Goal: Information Seeking & Learning: Learn about a topic

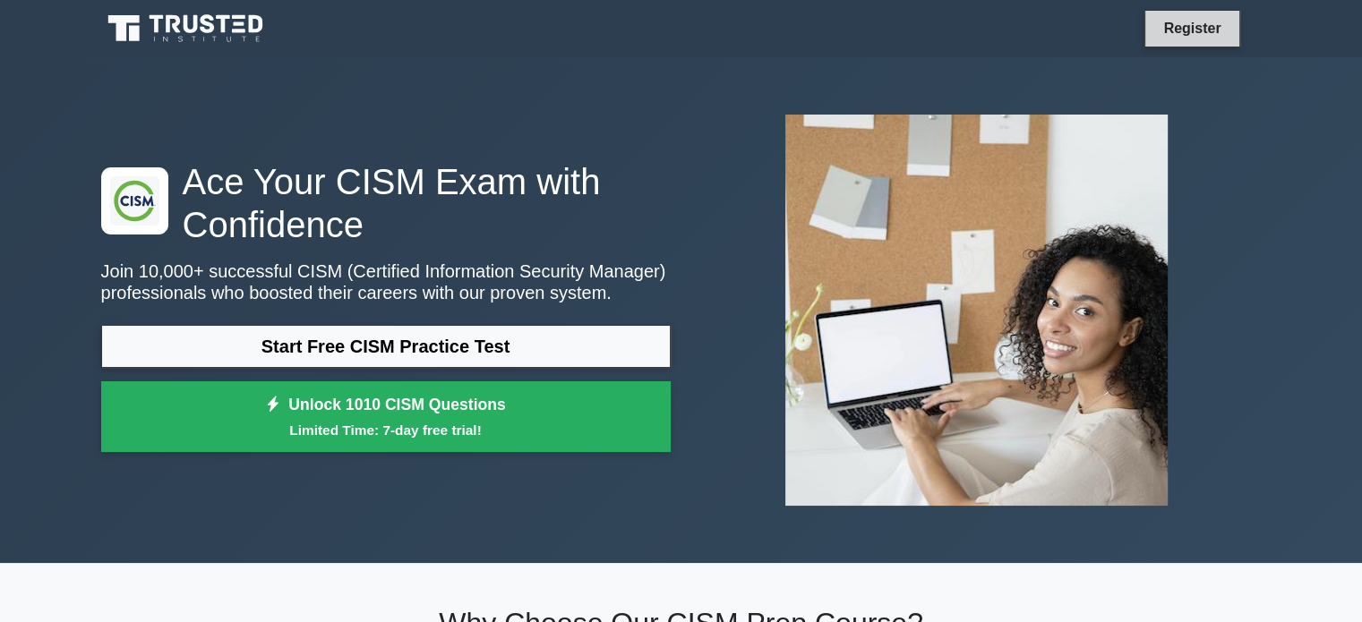
click at [1175, 28] on link "Register" at bounding box center [1191, 28] width 79 height 22
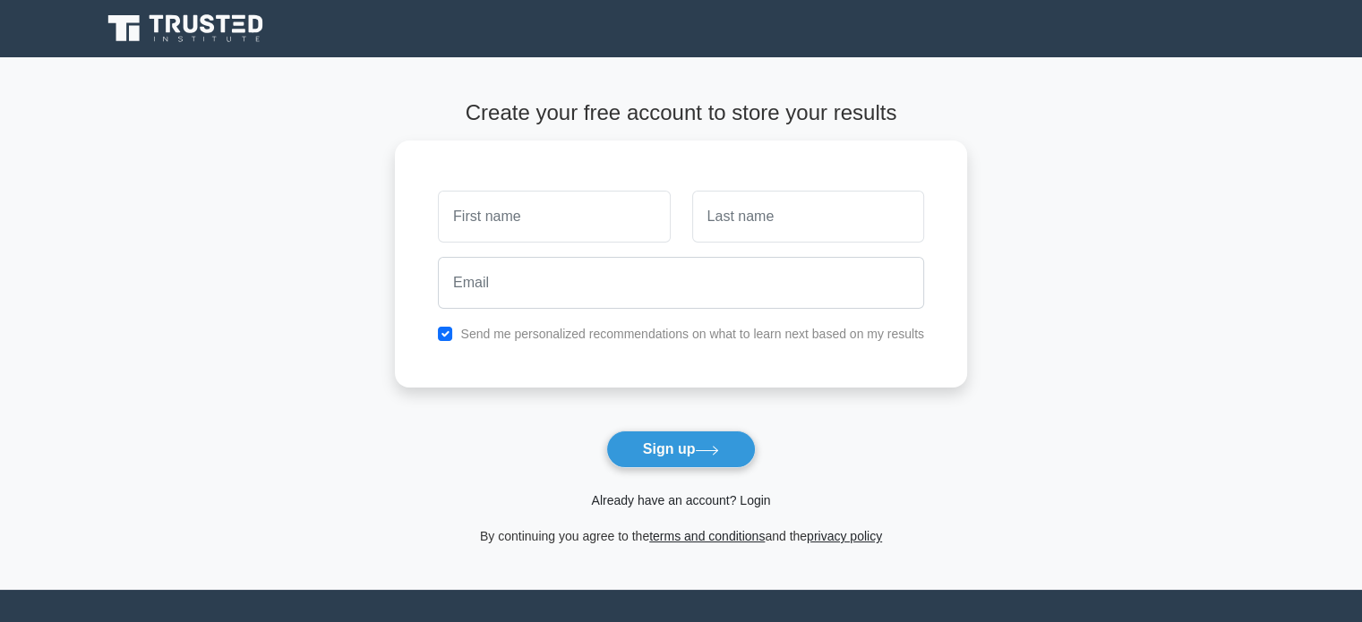
click at [732, 499] on link "Already have an account? Login" at bounding box center [680, 500] width 179 height 14
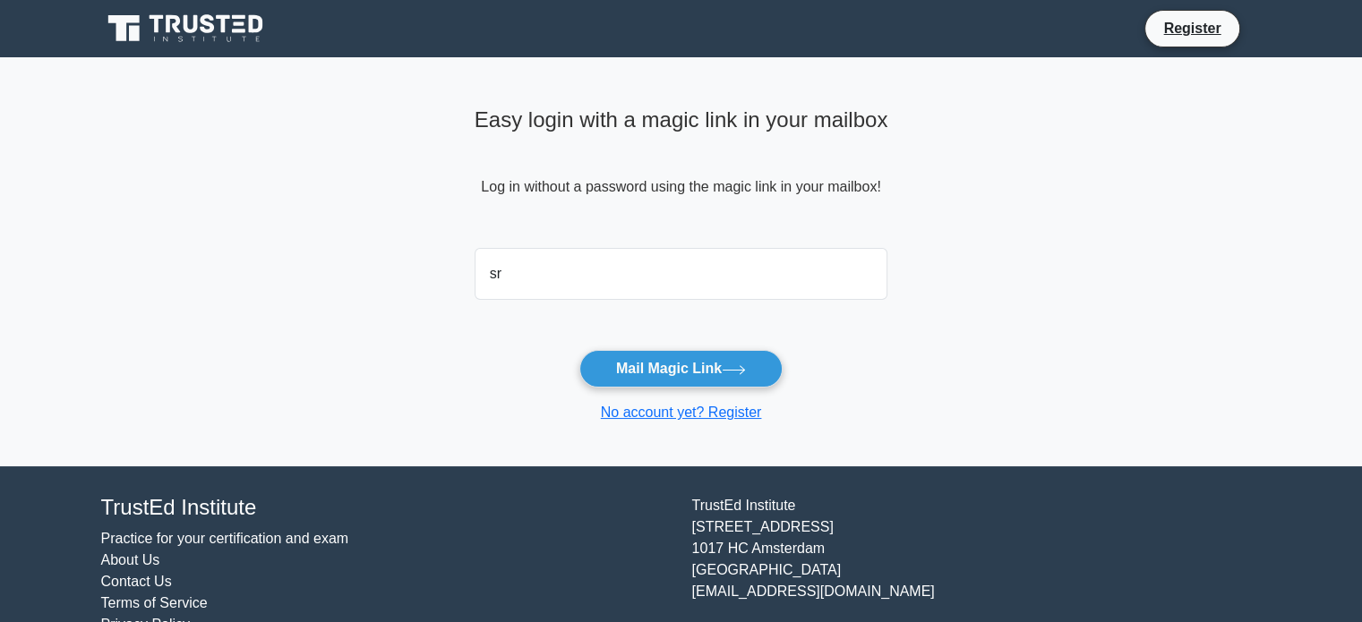
type input "[EMAIL_ADDRESS][DOMAIN_NAME]"
click at [707, 391] on form "srinumech.28@gmail.com Mail Magic Link No account yet? Register" at bounding box center [682, 332] width 414 height 183
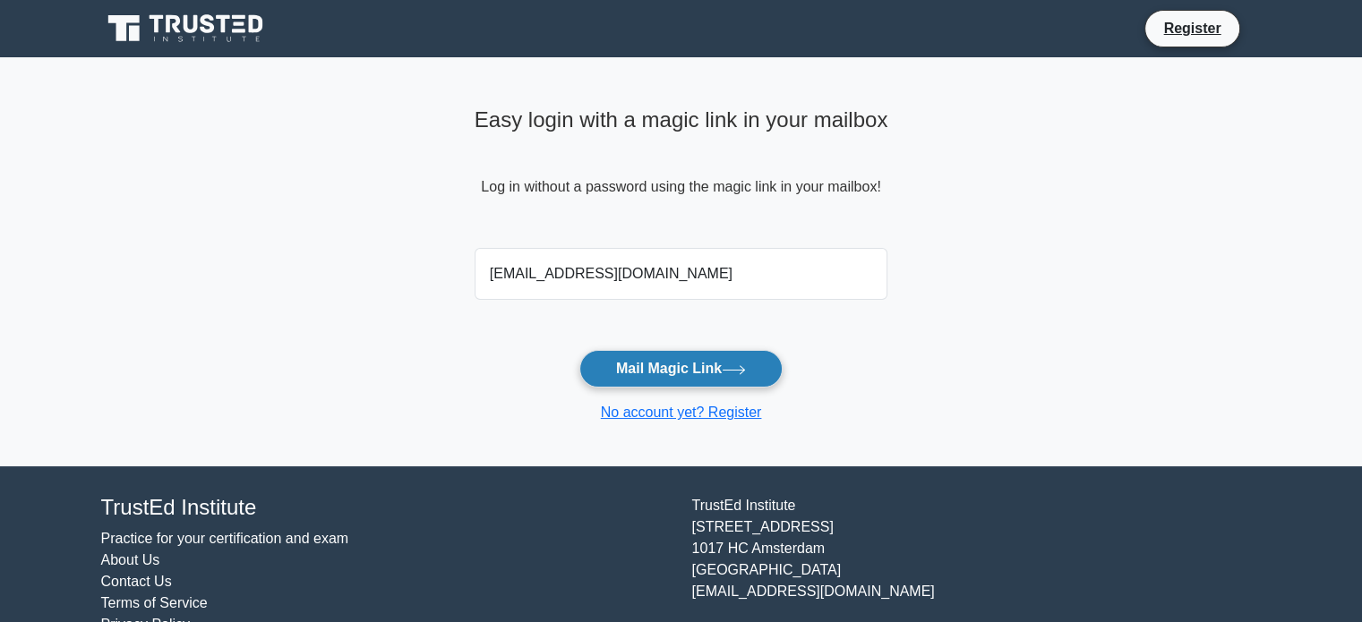
click at [696, 363] on button "Mail Magic Link" at bounding box center [680, 369] width 203 height 38
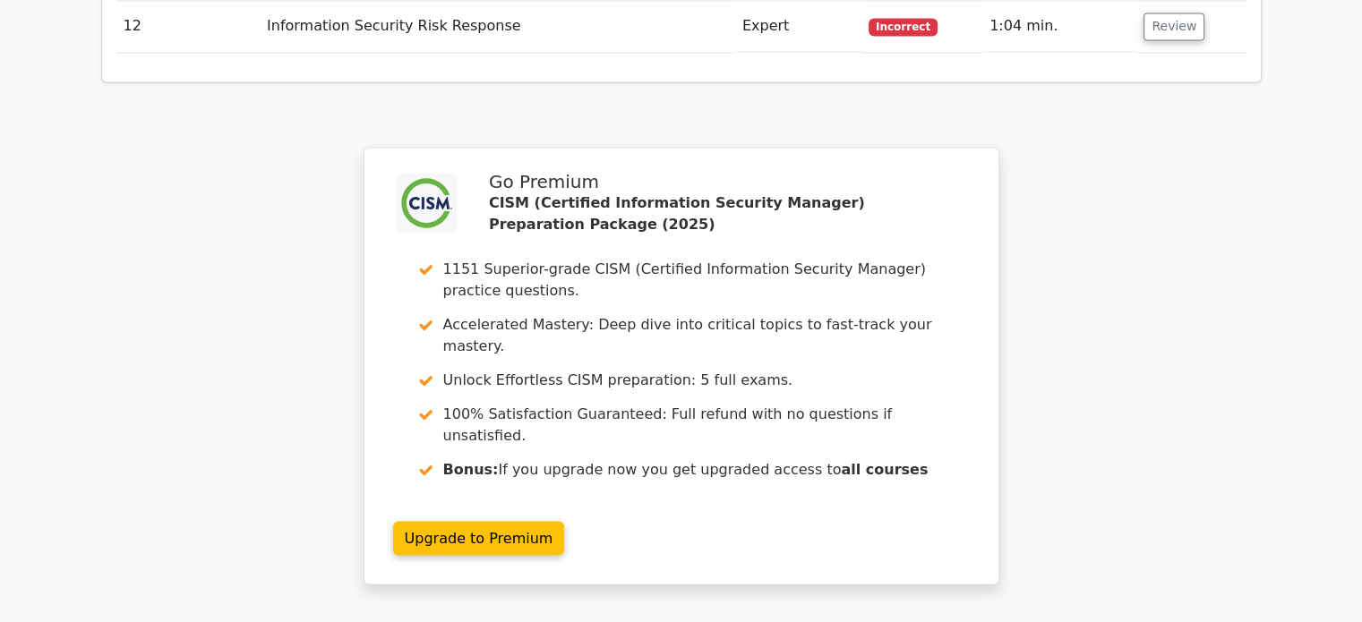
scroll to position [3506, 0]
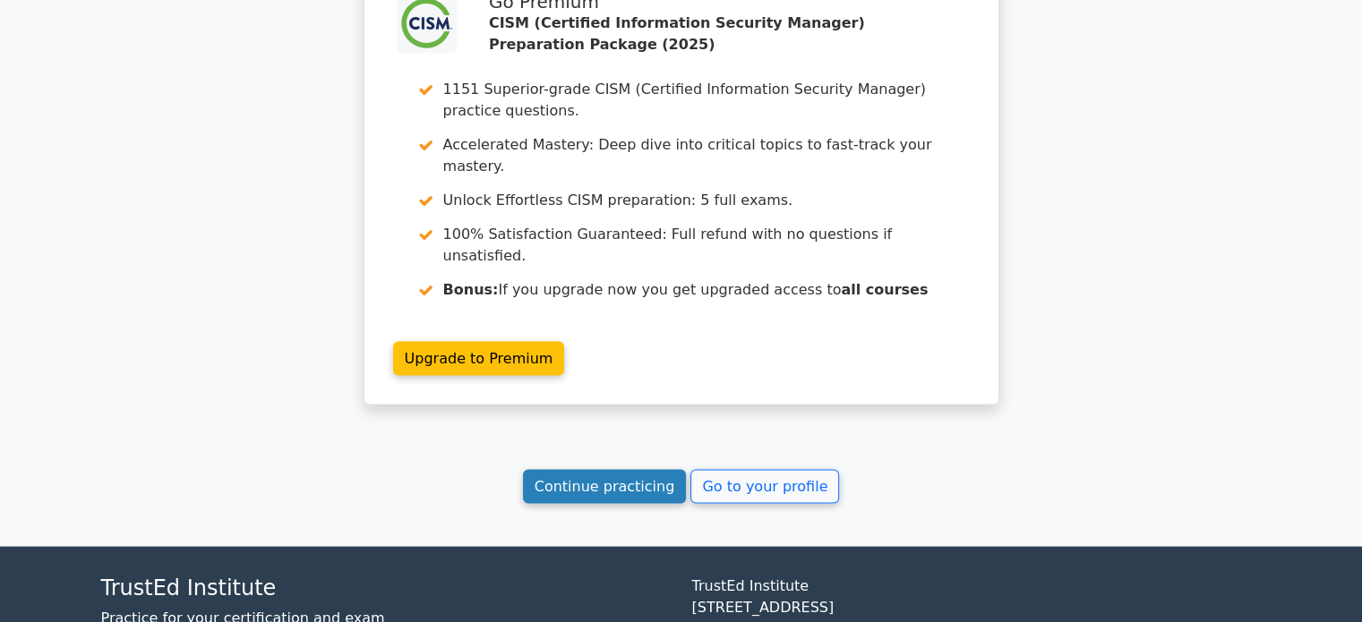
click at [610, 470] on link "Continue practicing" at bounding box center [605, 487] width 164 height 34
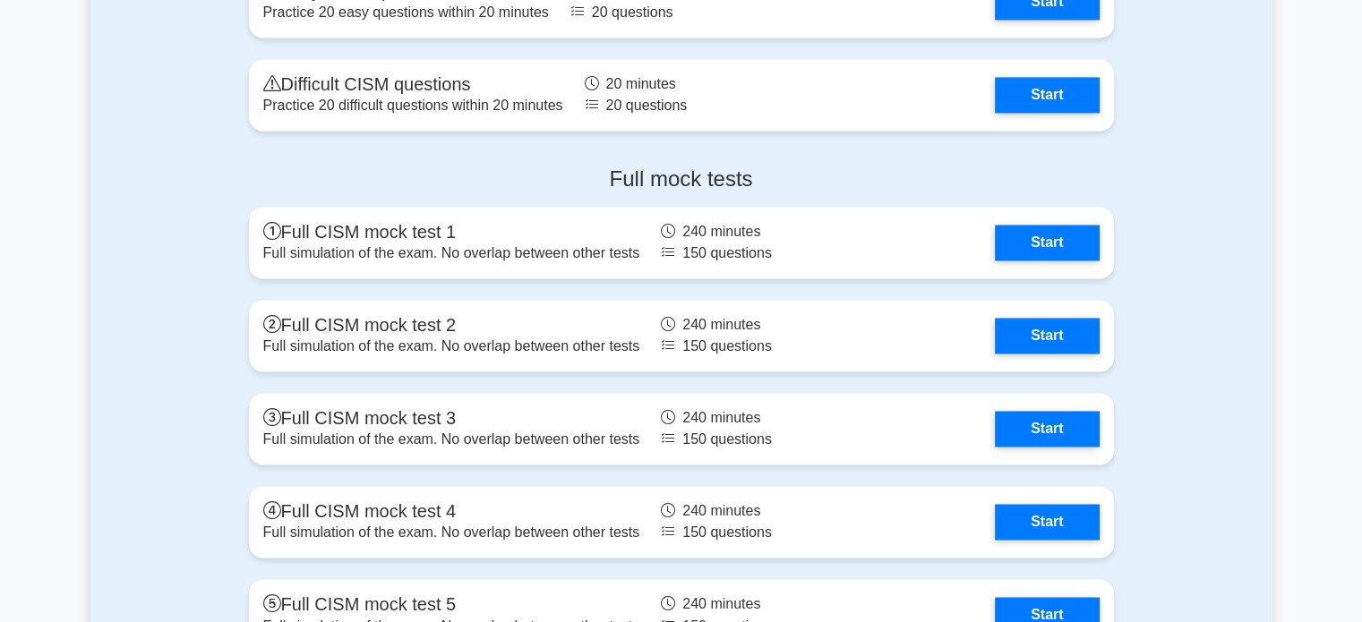
scroll to position [2597, 0]
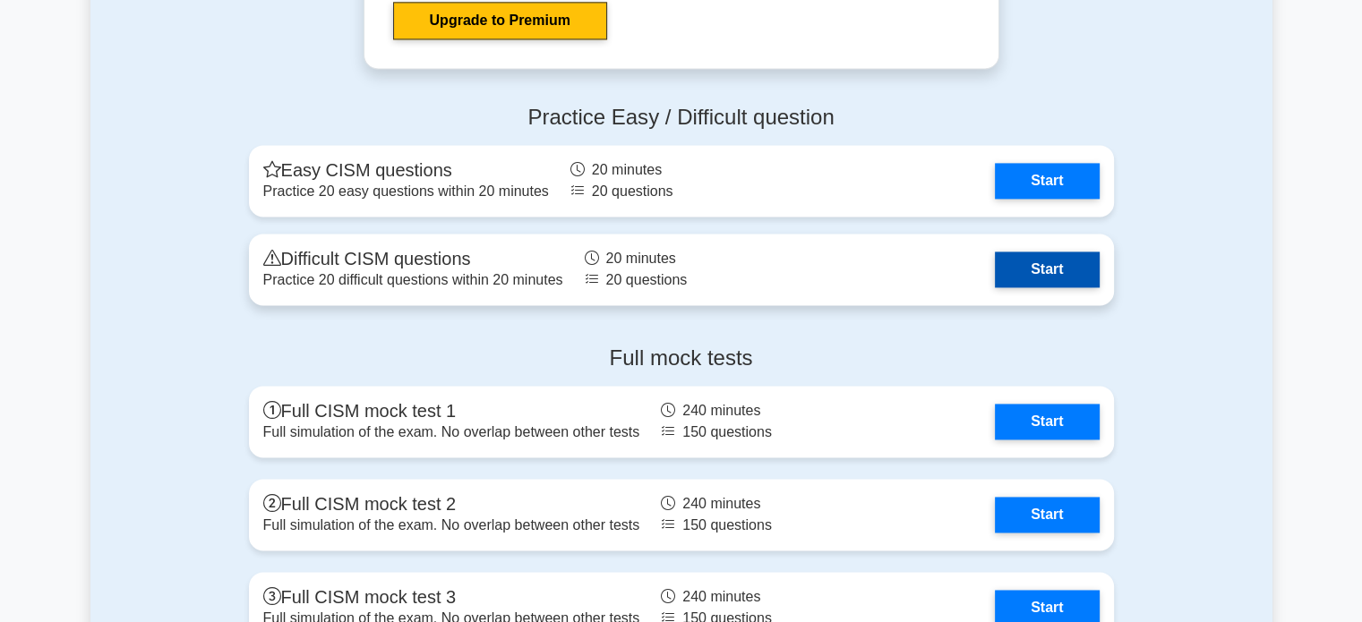
click at [1058, 278] on link "Start" at bounding box center [1047, 270] width 104 height 36
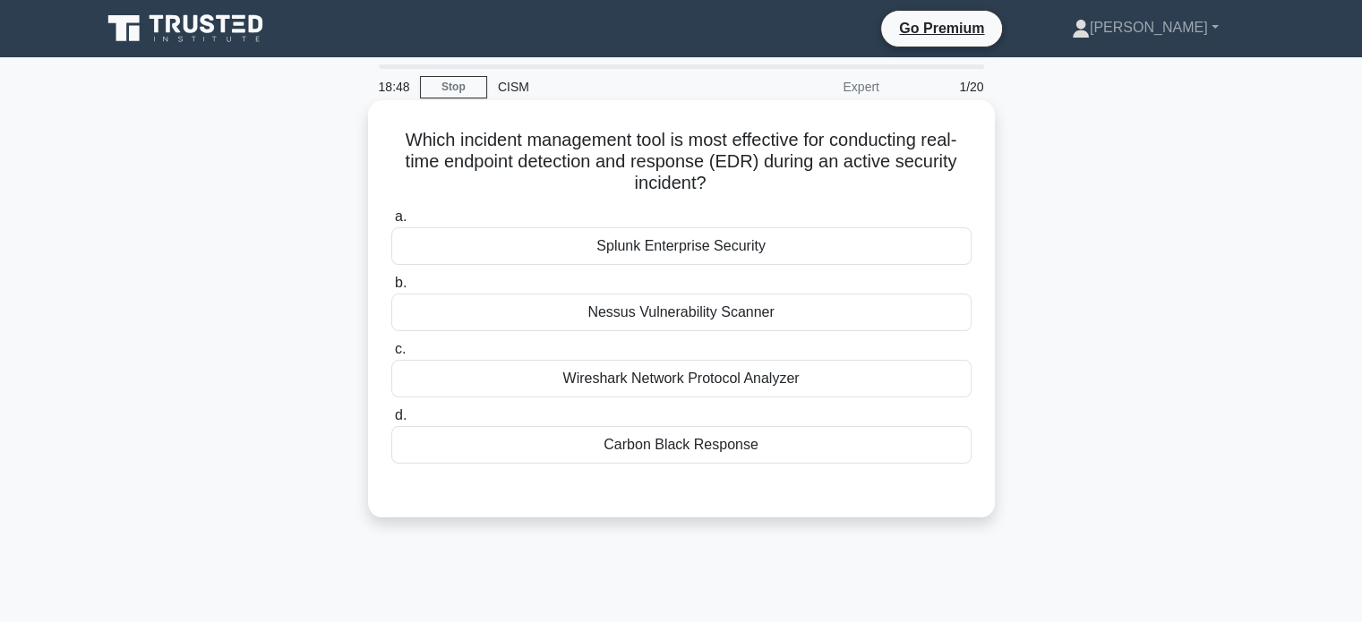
click at [521, 313] on div "Nessus Vulnerability Scanner" at bounding box center [681, 313] width 580 height 38
click at [391, 289] on input "b. Nessus Vulnerability Scanner" at bounding box center [391, 284] width 0 height 12
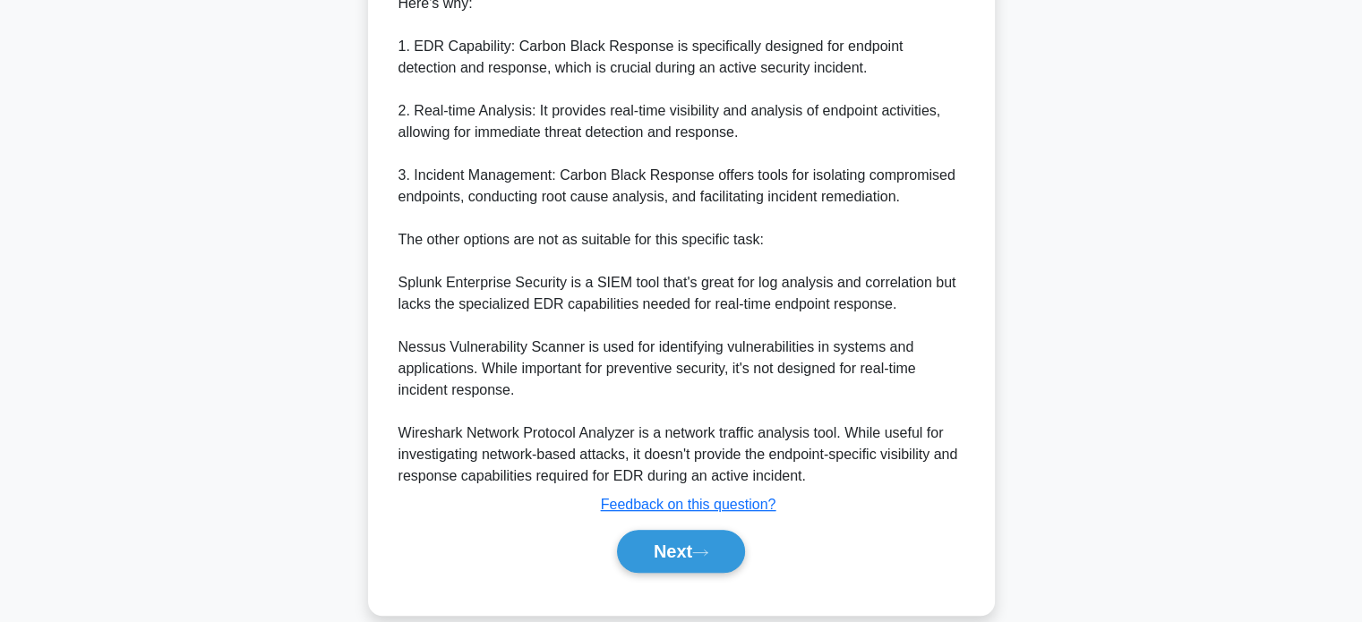
scroll to position [611, 0]
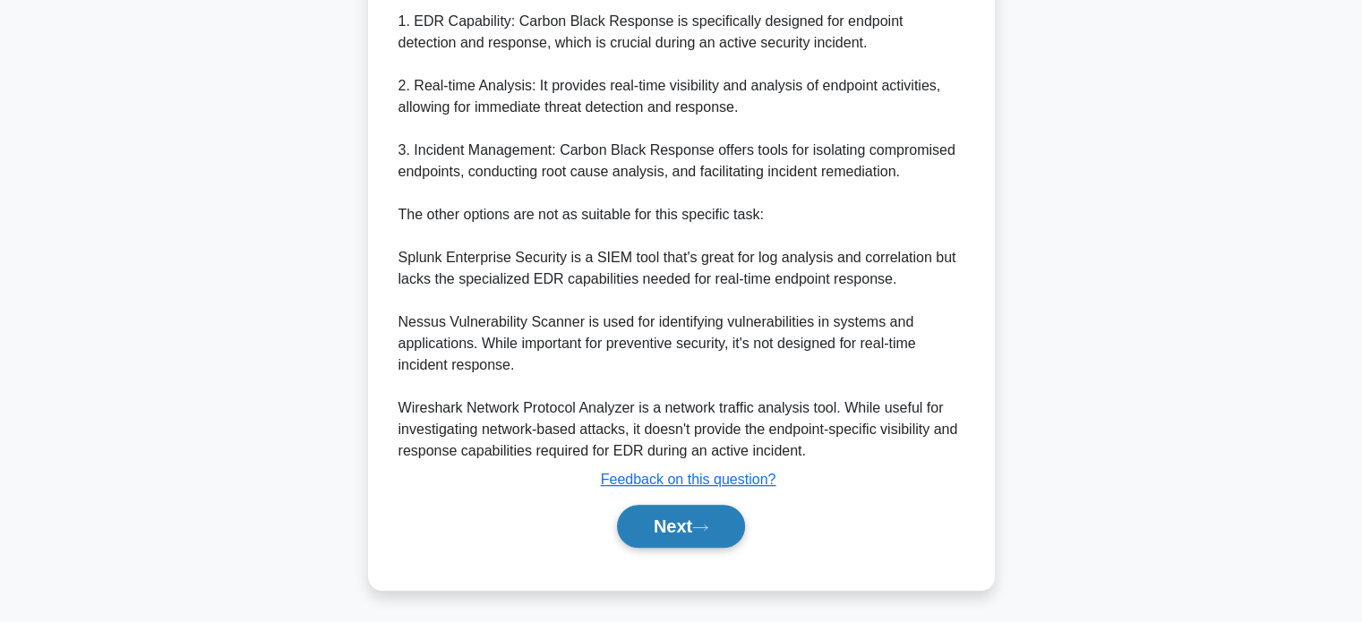
click at [698, 533] on button "Next" at bounding box center [681, 526] width 128 height 43
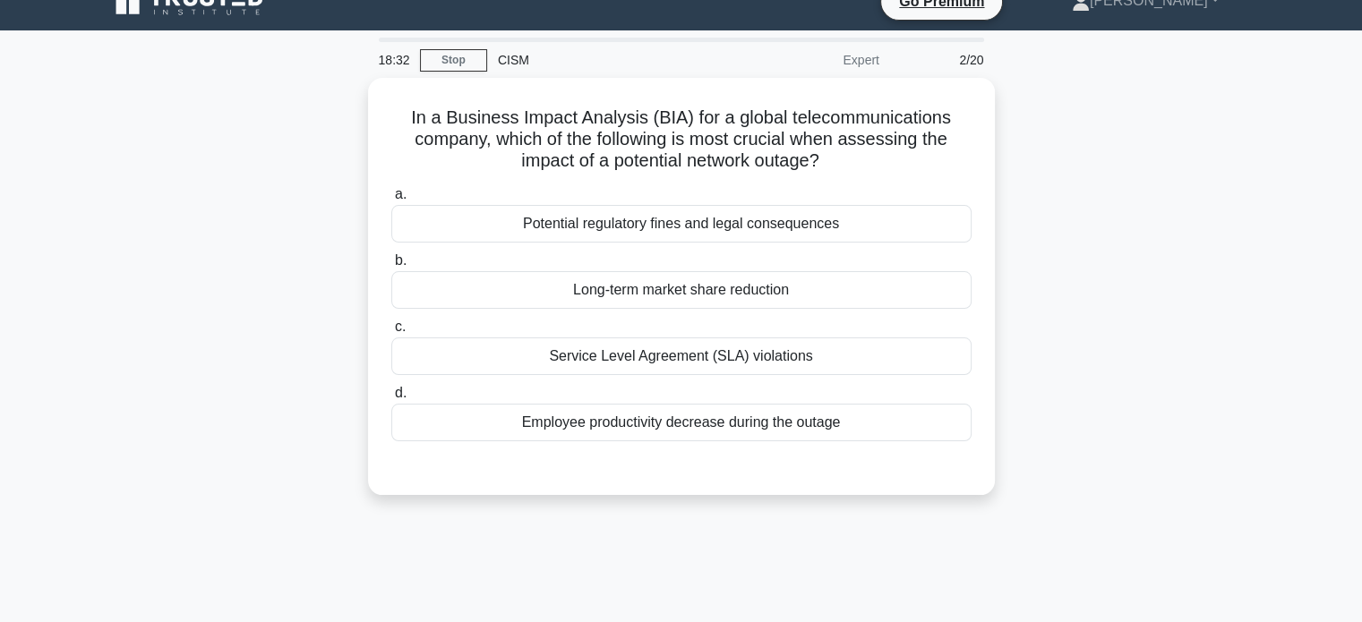
scroll to position [0, 0]
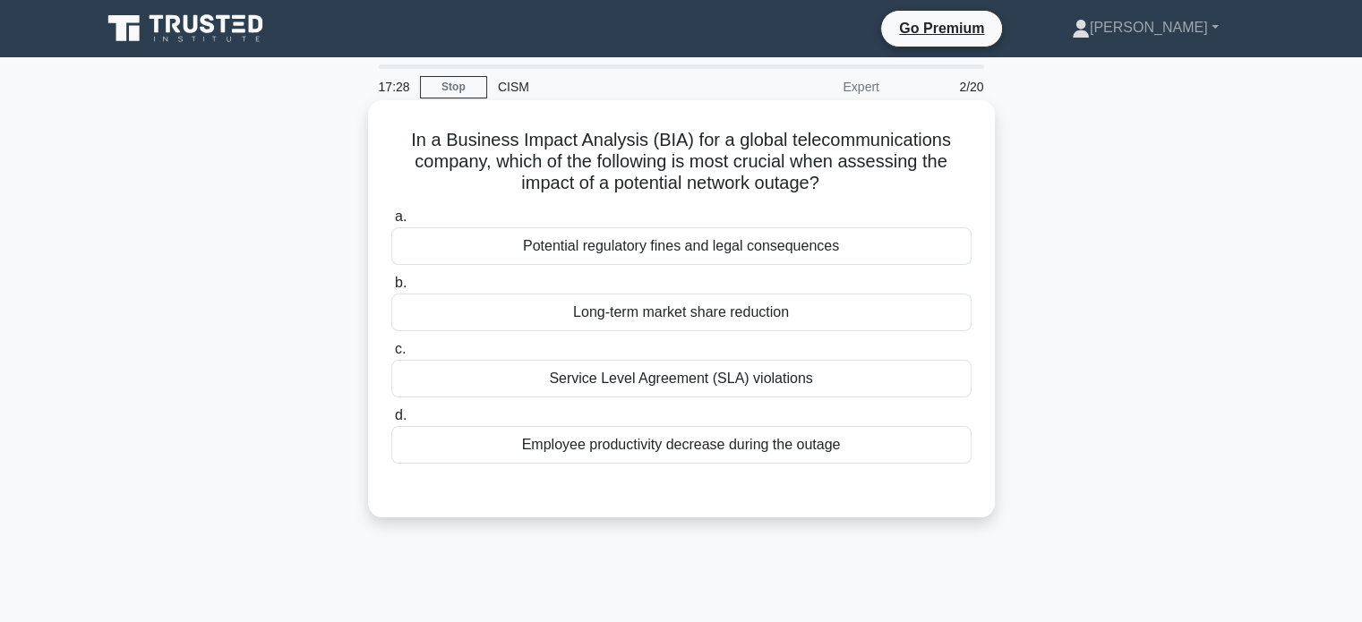
click at [716, 384] on div "Service Level Agreement (SLA) violations" at bounding box center [681, 379] width 580 height 38
click at [391, 356] on input "c. Service Level Agreement (SLA) violations" at bounding box center [391, 350] width 0 height 12
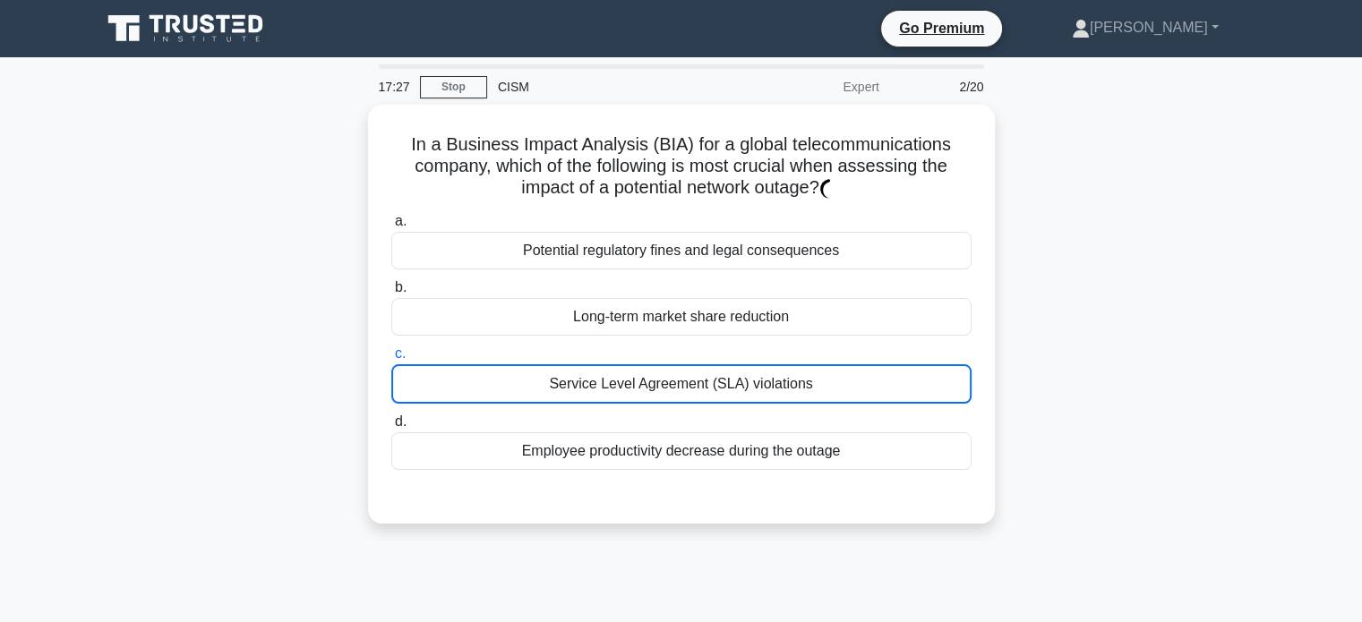
drag, startPoint x: 64, startPoint y: 392, endPoint x: 161, endPoint y: 375, distance: 98.2
click at [106, 387] on main "17:27 Stop CISM Expert 2/20 In a Business Impact Analysis (BIA) for a global te…" at bounding box center [681, 512] width 1362 height 910
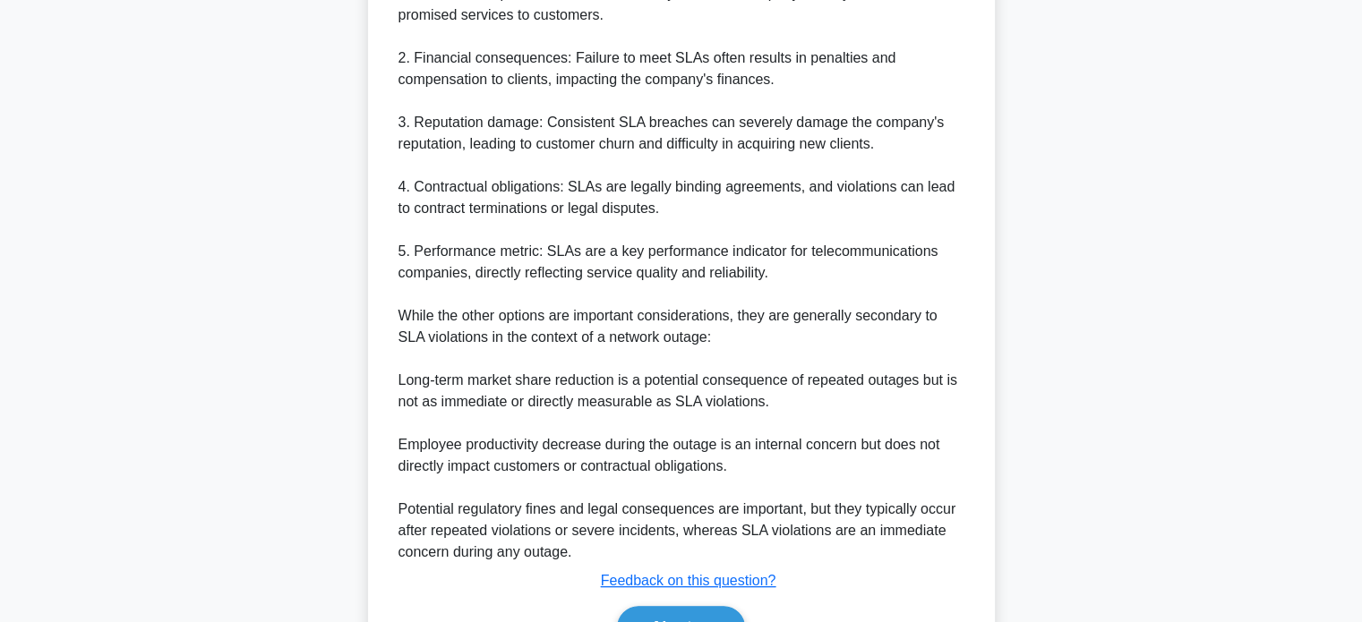
scroll to position [738, 0]
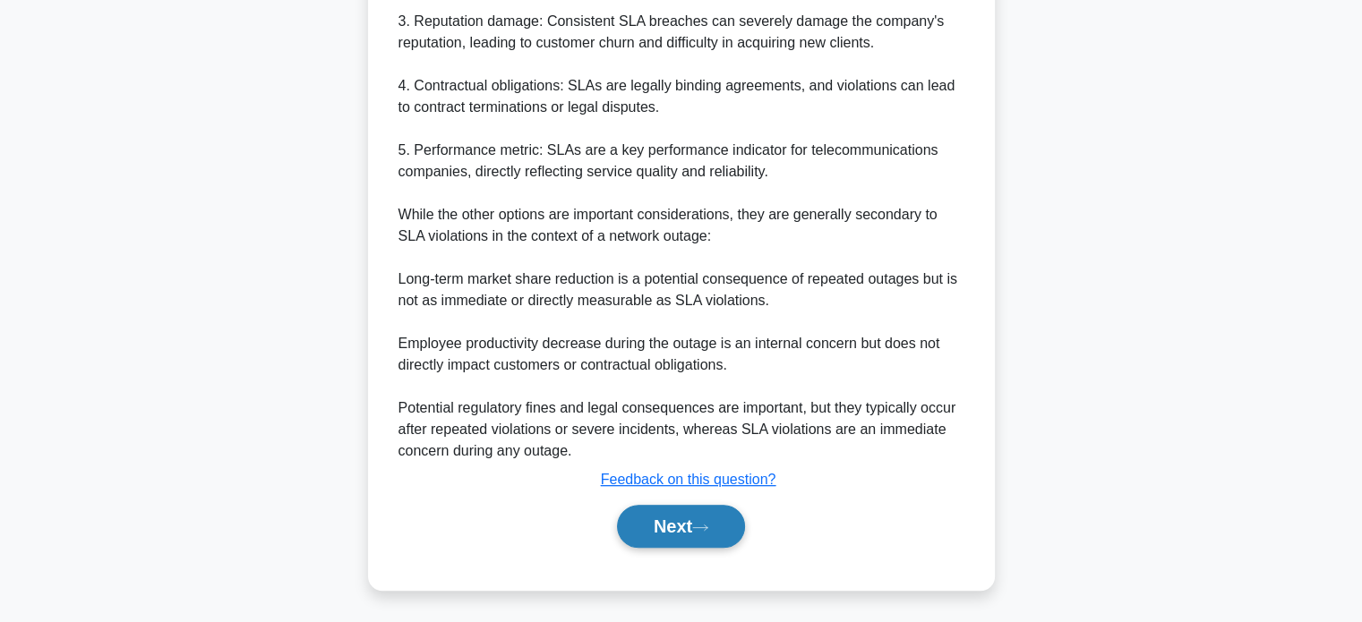
click at [668, 529] on button "Next" at bounding box center [681, 526] width 128 height 43
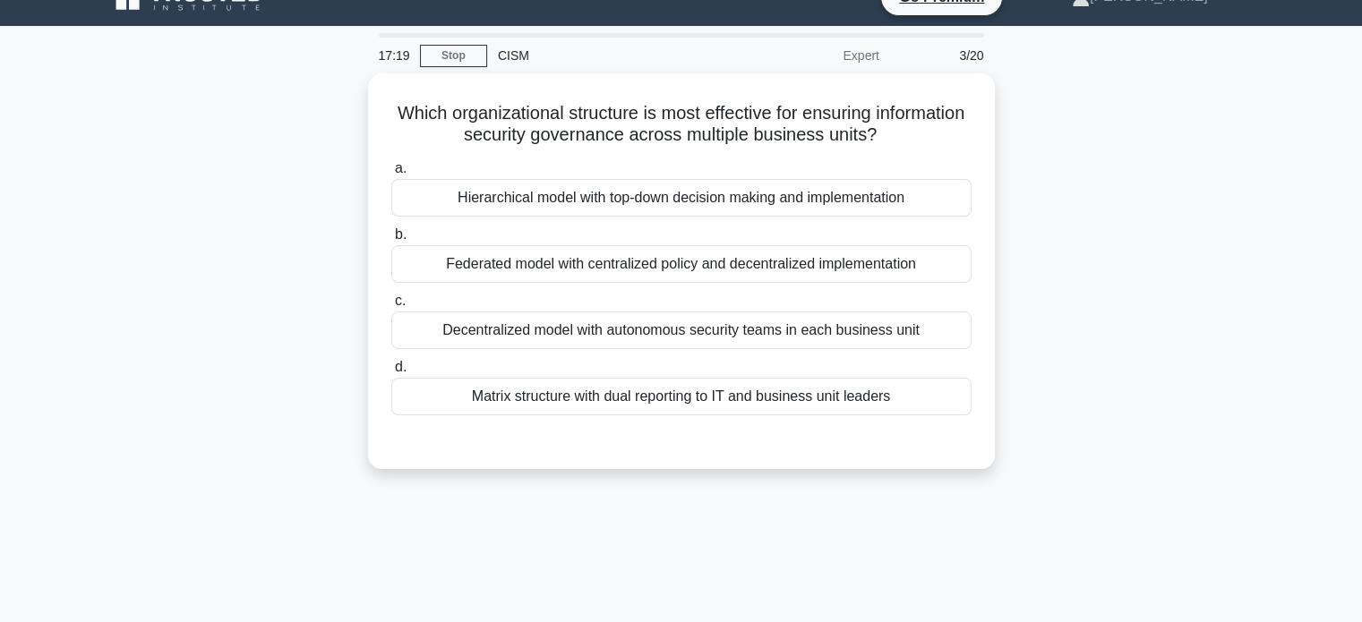
scroll to position [0, 0]
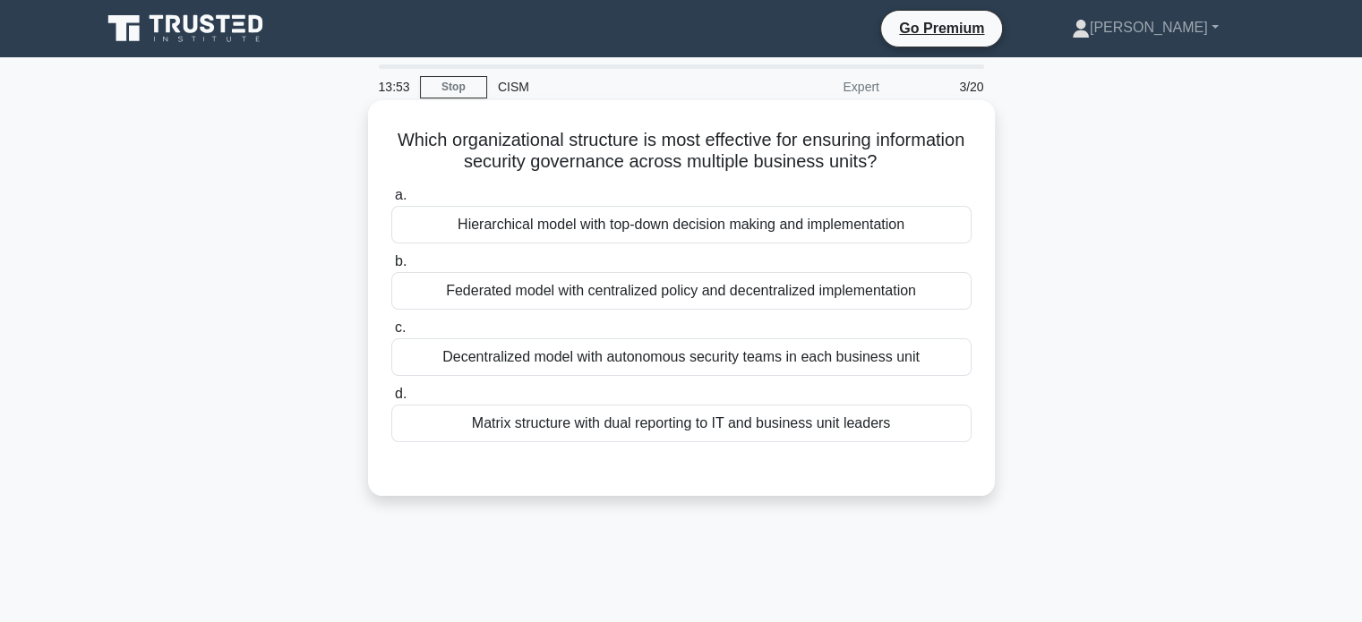
click at [561, 219] on div "Hierarchical model with top-down decision making and implementation" at bounding box center [681, 225] width 580 height 38
click at [391, 201] on input "a. Hierarchical model with top-down decision making and implementation" at bounding box center [391, 196] width 0 height 12
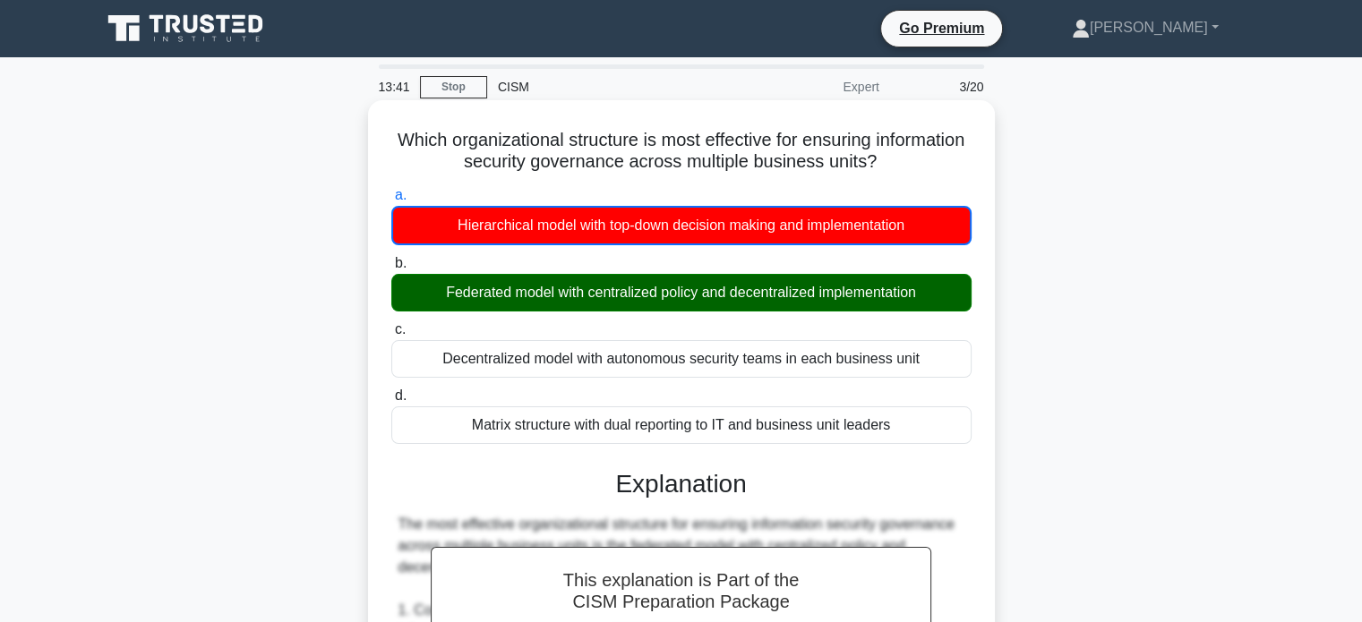
drag, startPoint x: 426, startPoint y: 139, endPoint x: 974, endPoint y: 431, distance: 620.9
copy div "Which organizational structure is most effective for ensuring information secur…"
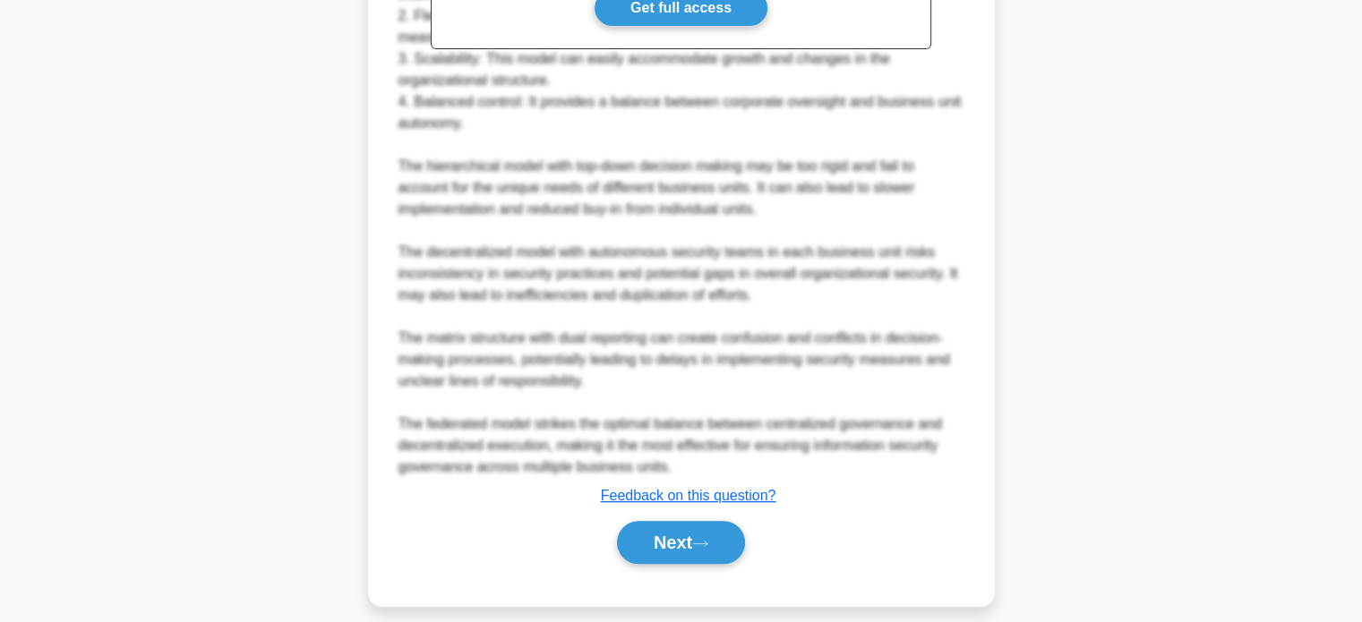
scroll to position [654, 0]
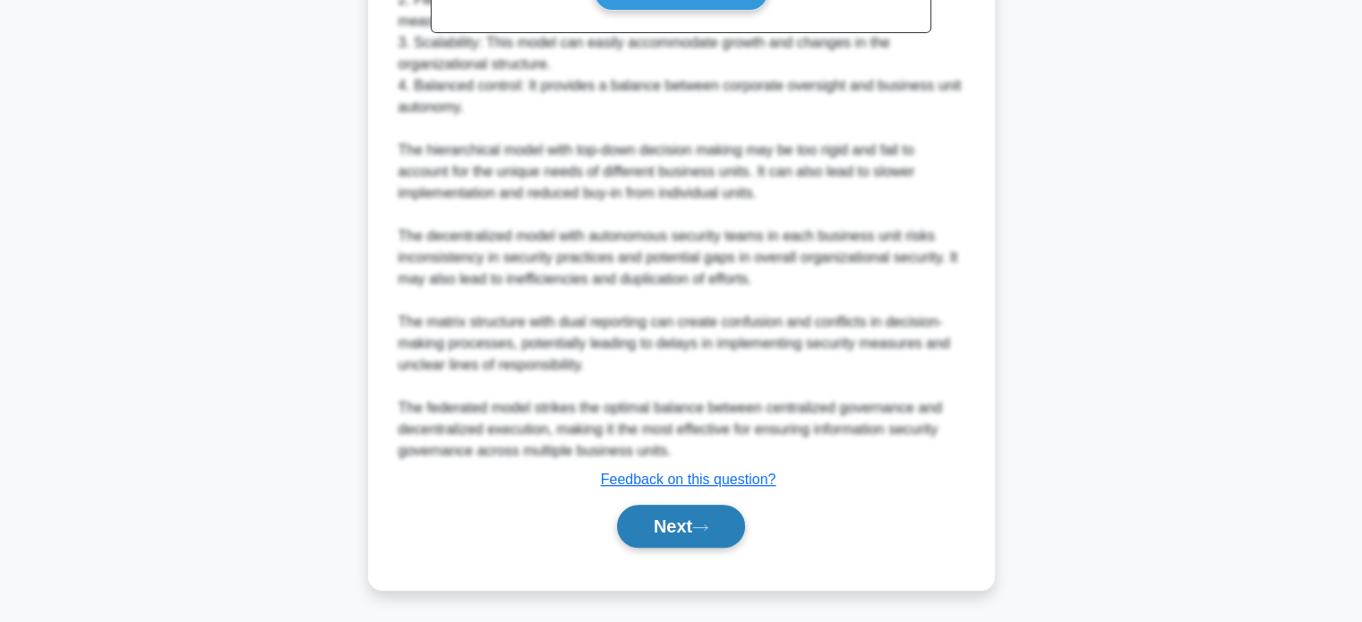
click at [703, 531] on button "Next" at bounding box center [681, 526] width 128 height 43
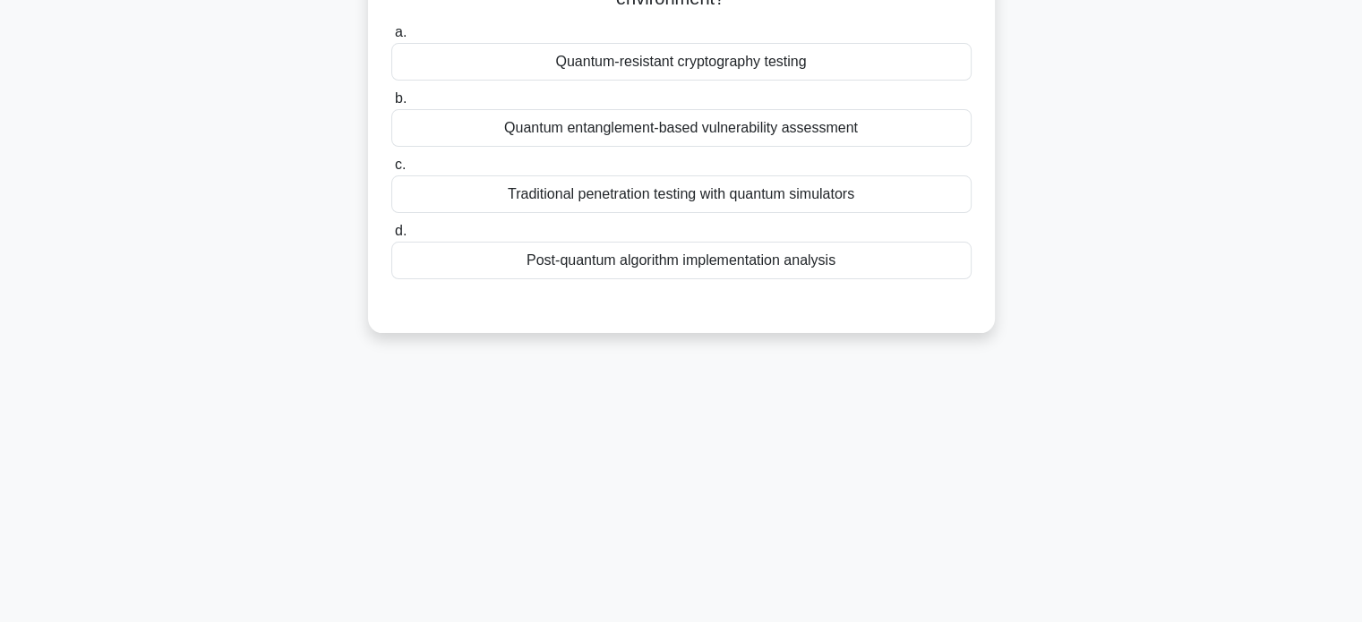
scroll to position [0, 0]
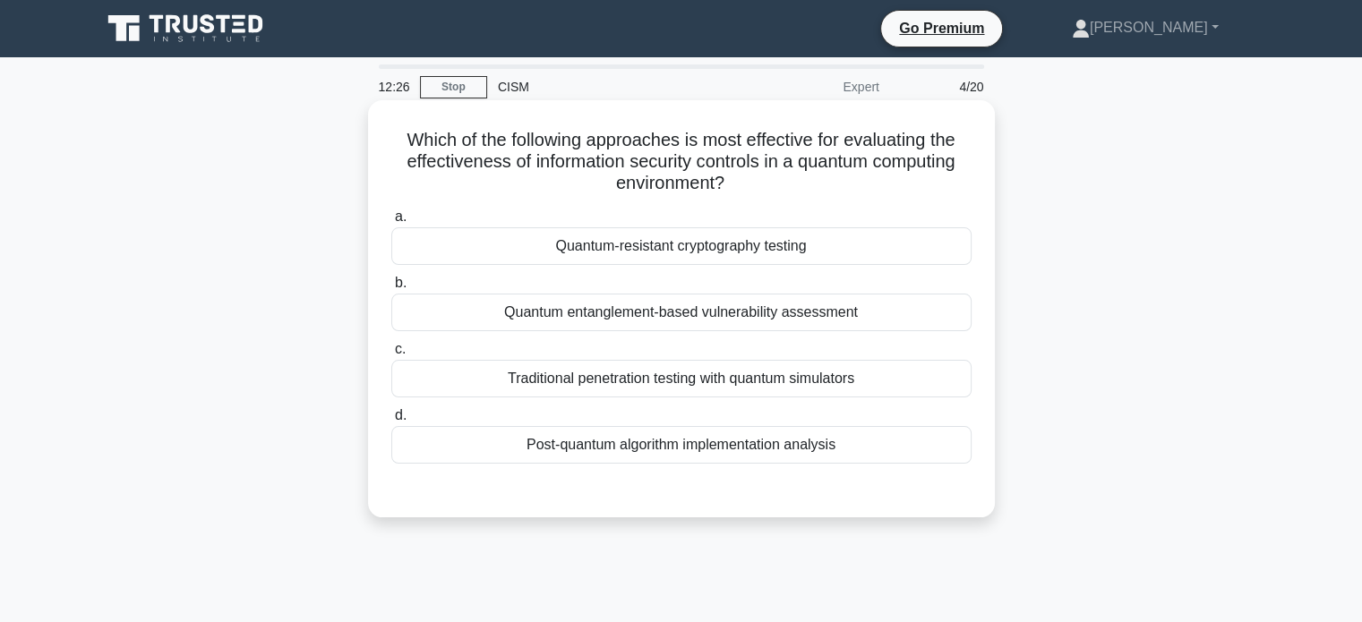
click at [602, 260] on div "Quantum-resistant cryptography testing" at bounding box center [681, 246] width 580 height 38
click at [391, 223] on input "a. Quantum-resistant cryptography testing" at bounding box center [391, 217] width 0 height 12
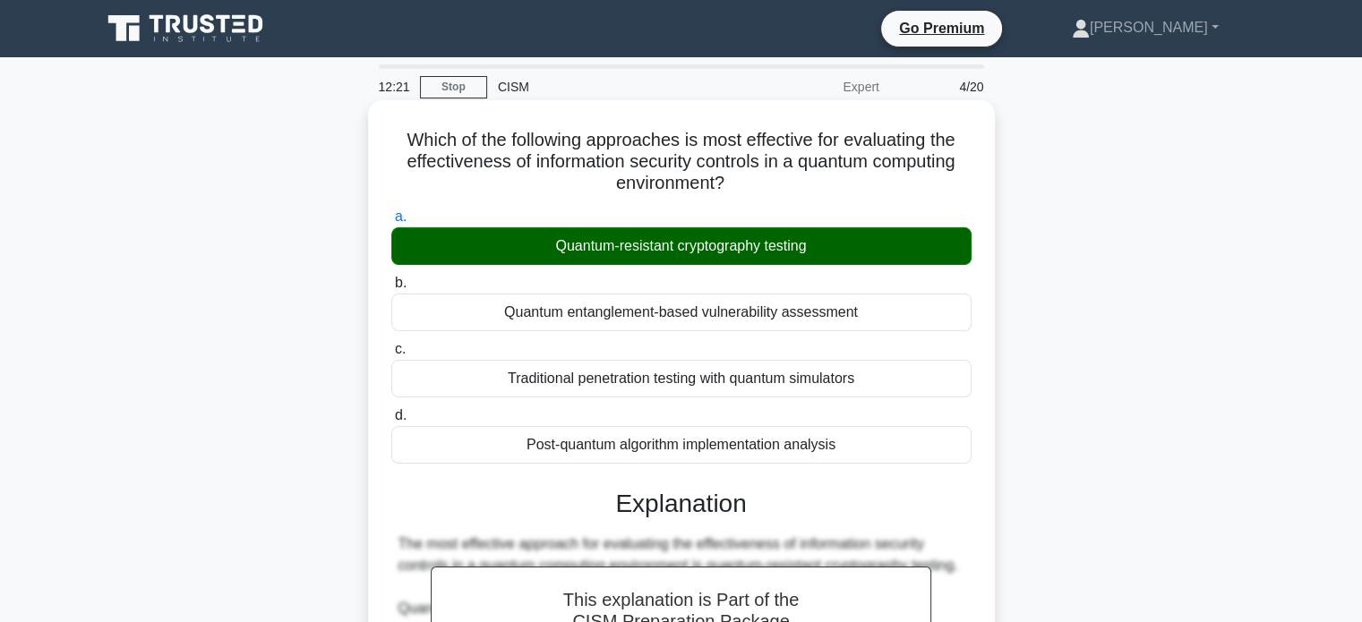
drag, startPoint x: 392, startPoint y: 135, endPoint x: 896, endPoint y: 450, distance: 594.1
copy div "Which of the following approaches is most effective for evaluating the effectiv…"
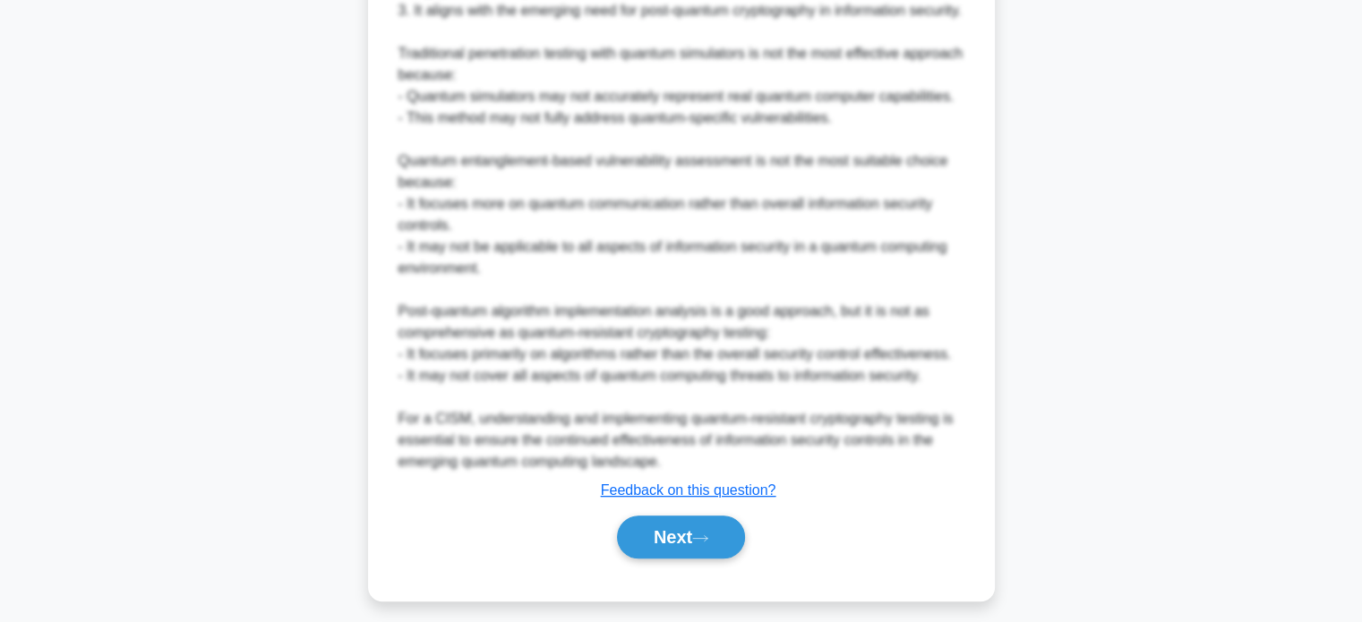
scroll to position [781, 0]
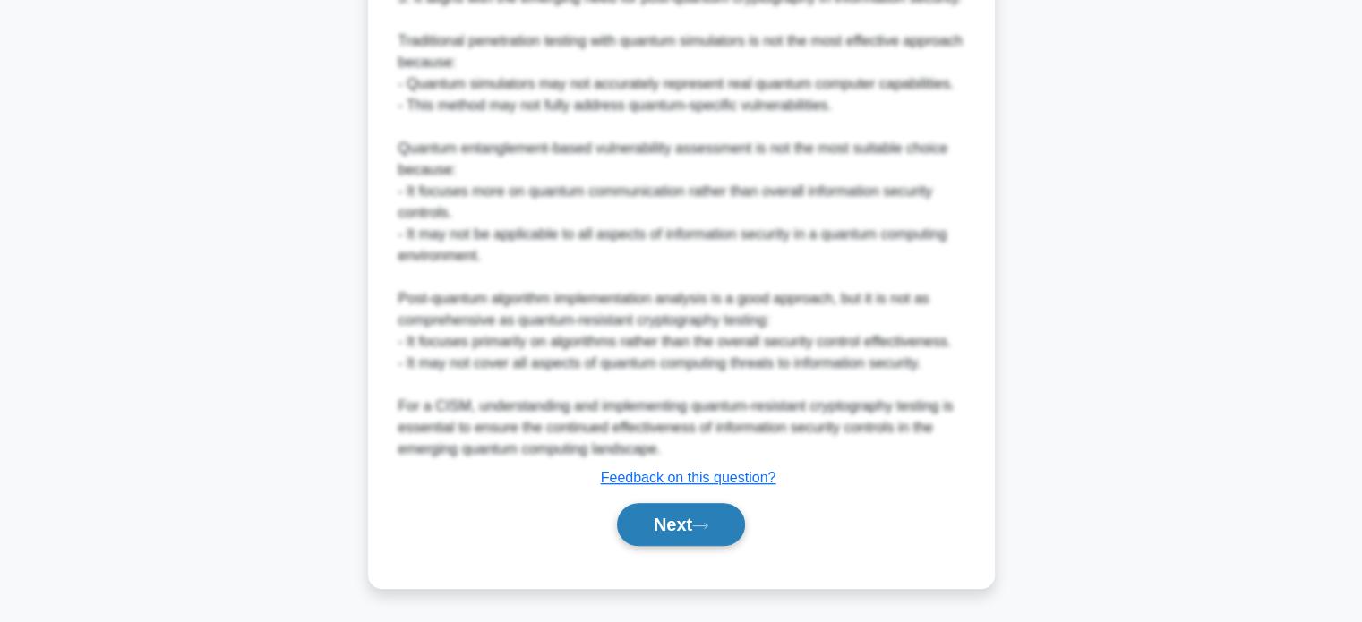
click at [666, 534] on button "Next" at bounding box center [681, 524] width 128 height 43
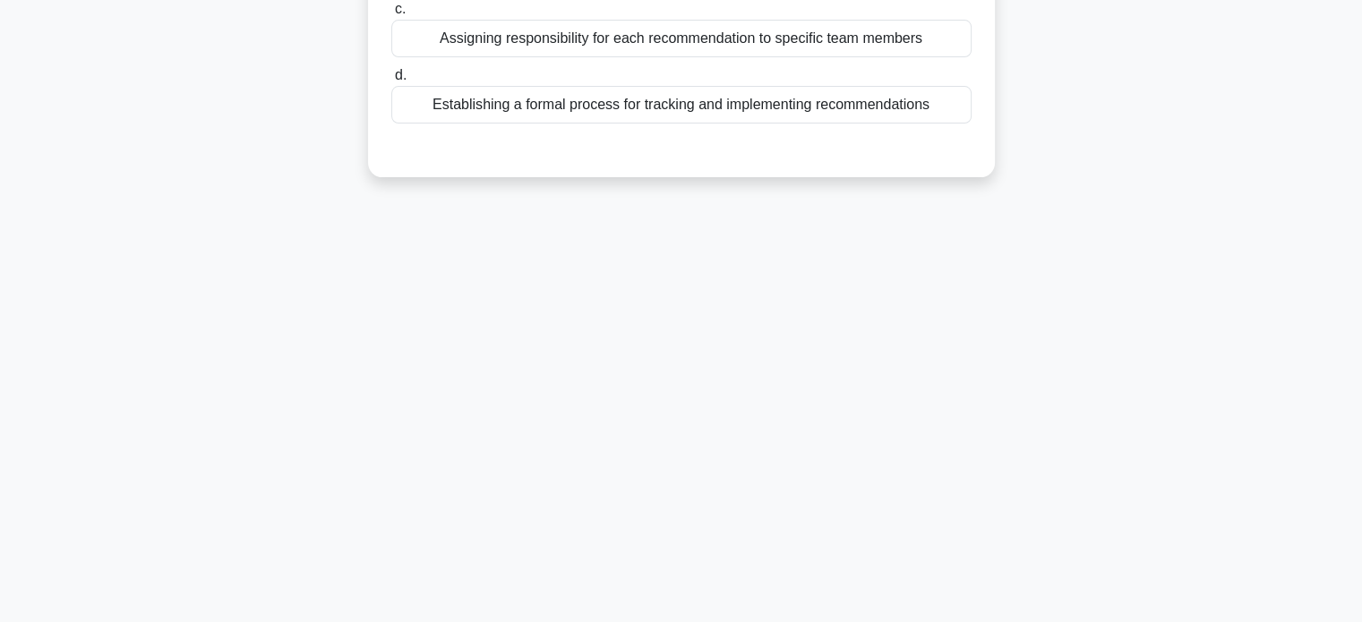
scroll to position [0, 0]
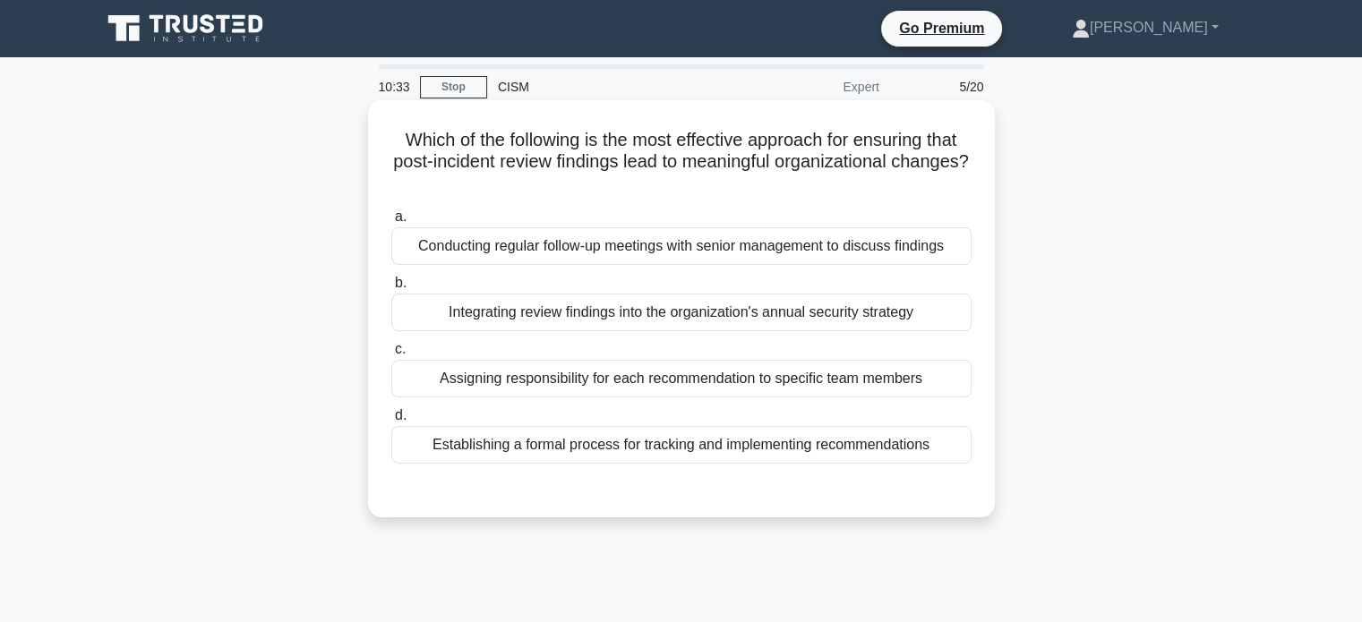
click at [566, 310] on div "Integrating review findings into the organization's annual security strategy" at bounding box center [681, 313] width 580 height 38
click at [391, 289] on input "b. Integrating review findings into the organization's annual security strategy" at bounding box center [391, 284] width 0 height 12
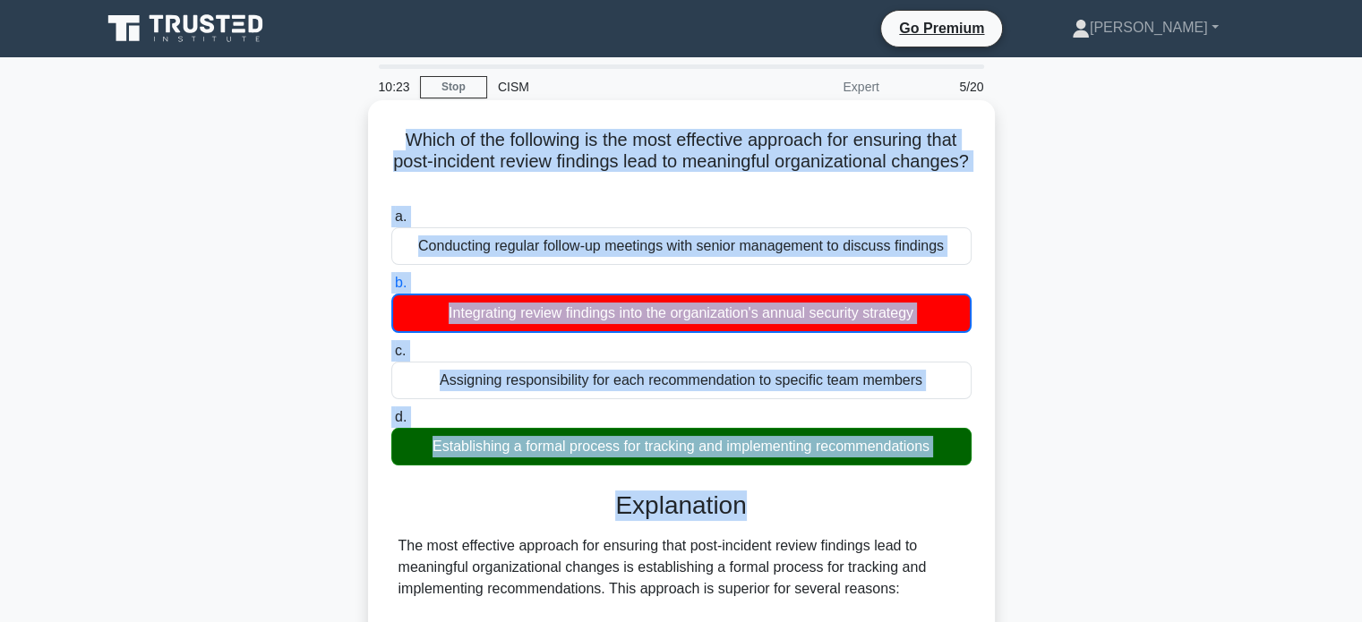
drag, startPoint x: 391, startPoint y: 134, endPoint x: 937, endPoint y: 472, distance: 641.4
copy div "Which of the following is the most effective approach for ensuring that post-in…"
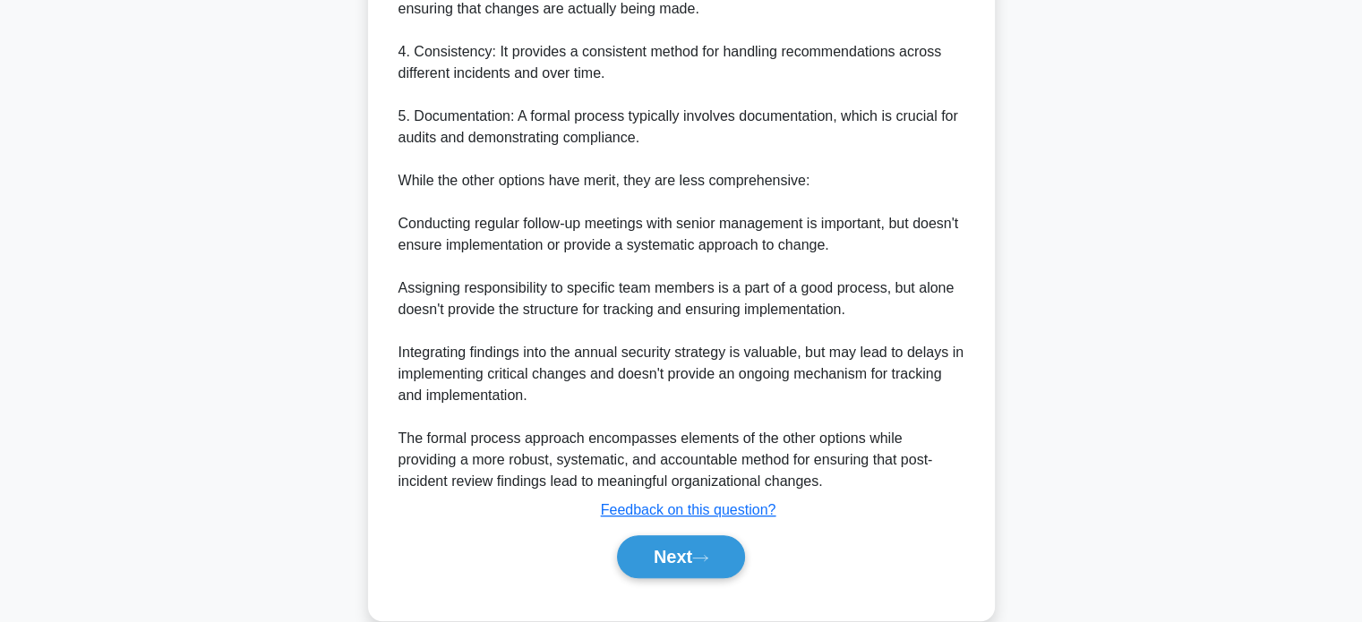
scroll to position [804, 0]
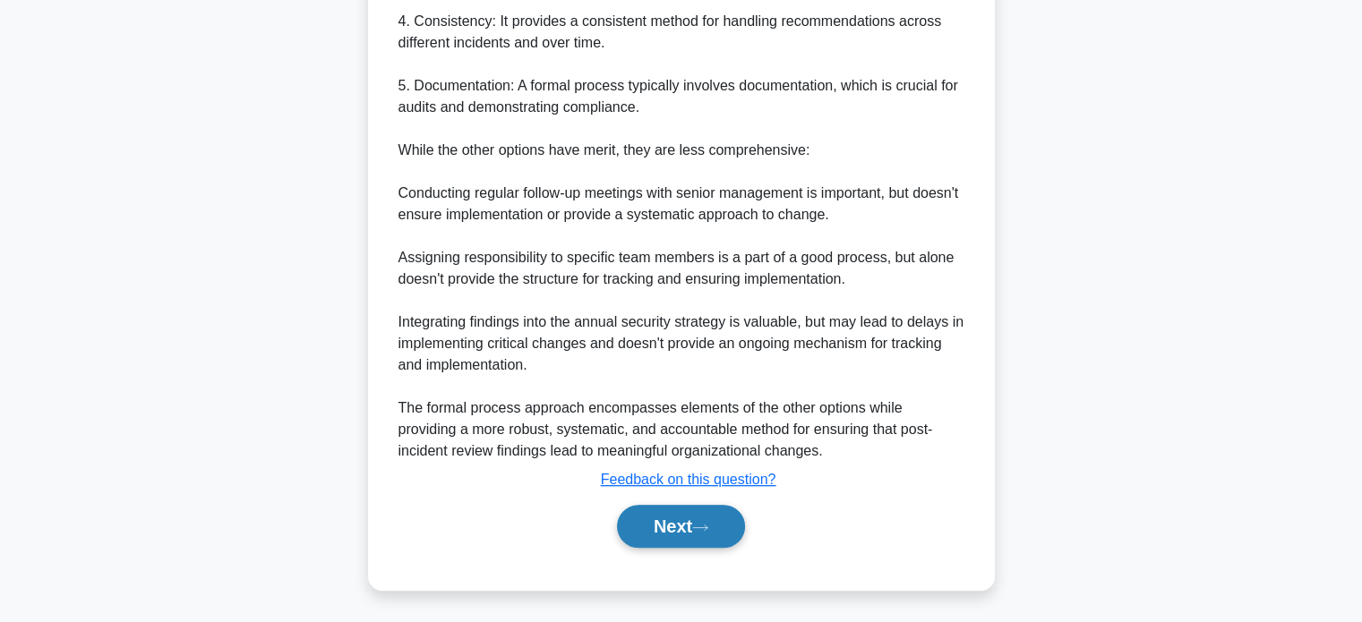
click at [673, 523] on button "Next" at bounding box center [681, 526] width 128 height 43
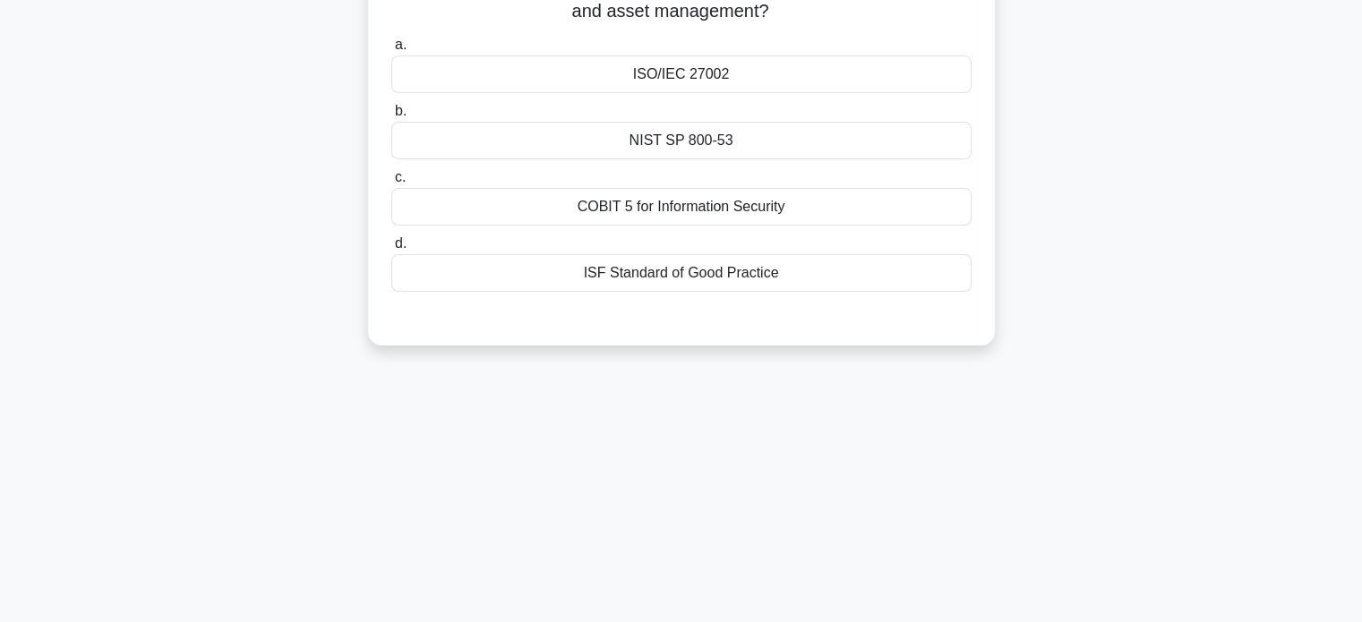
scroll to position [0, 0]
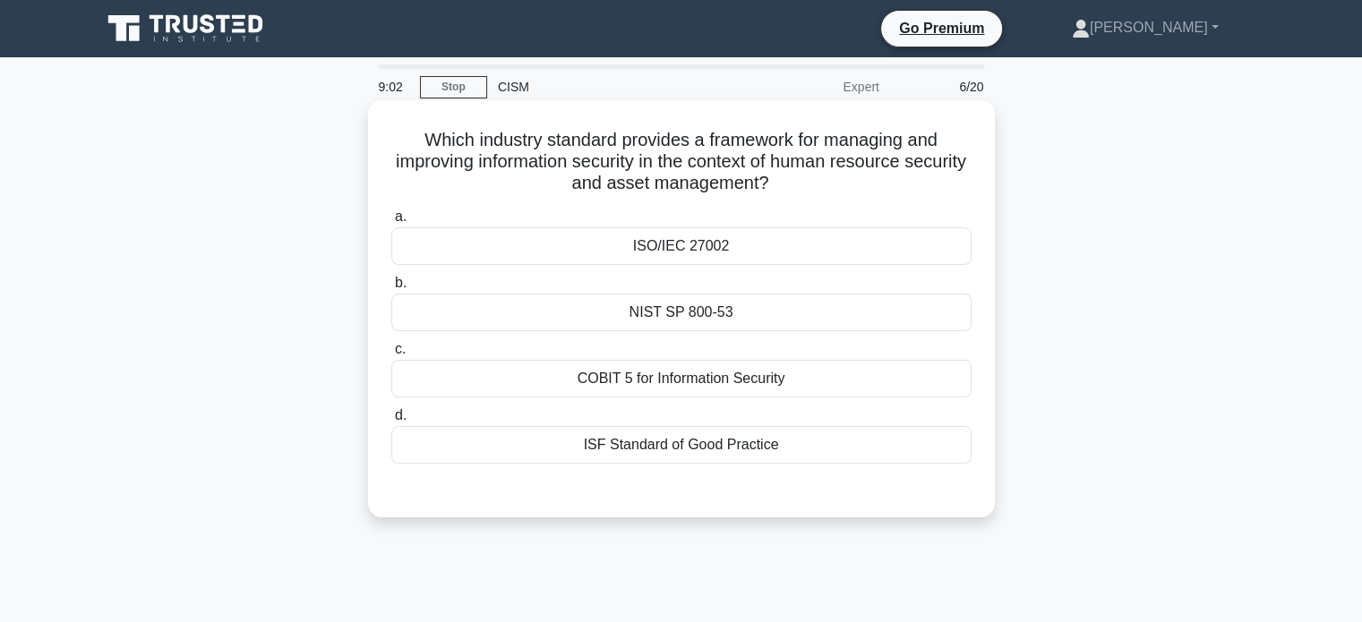
click at [691, 253] on div "ISO/IEC 27002" at bounding box center [681, 246] width 580 height 38
click at [391, 223] on input "a. ISO/IEC 27002" at bounding box center [391, 217] width 0 height 12
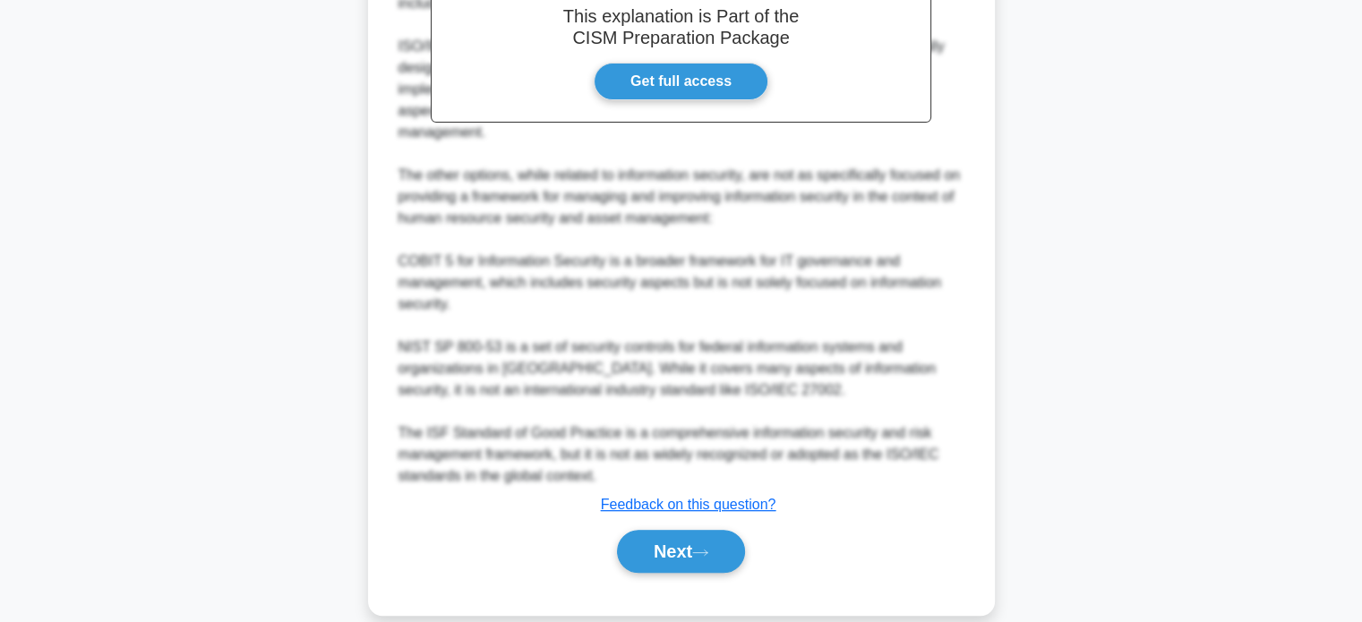
scroll to position [609, 0]
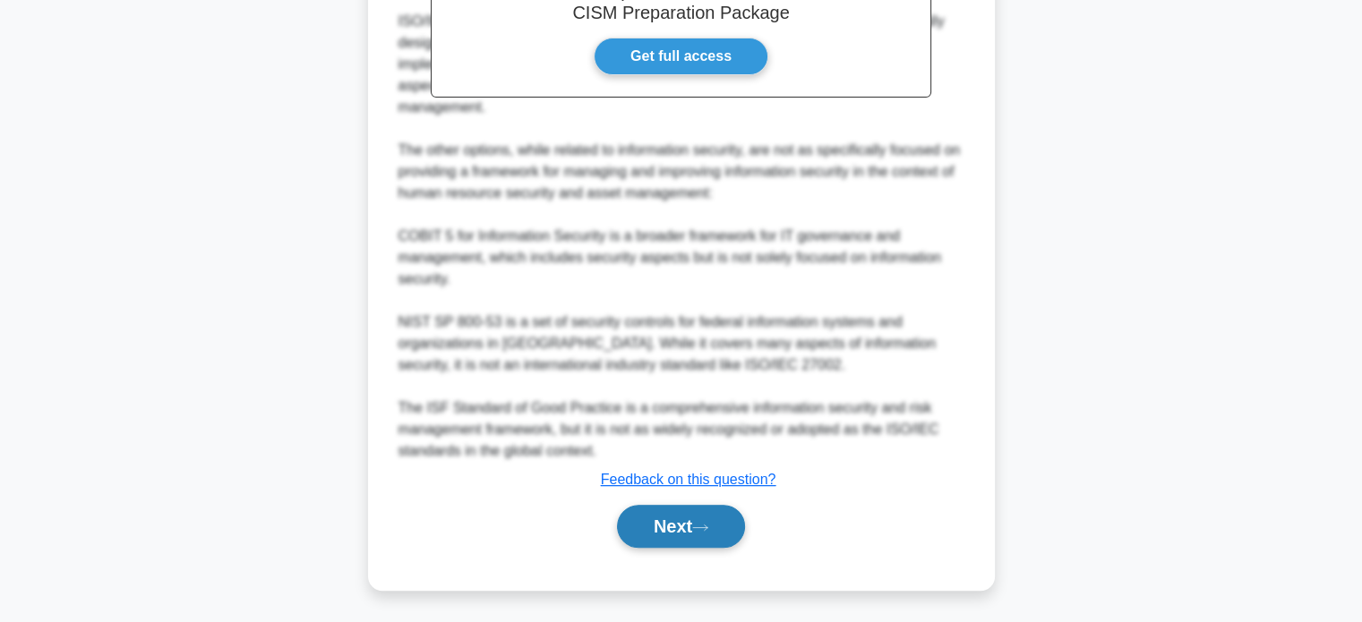
drag, startPoint x: 698, startPoint y: 521, endPoint x: 688, endPoint y: 517, distance: 11.6
click at [698, 523] on icon at bounding box center [700, 528] width 16 height 10
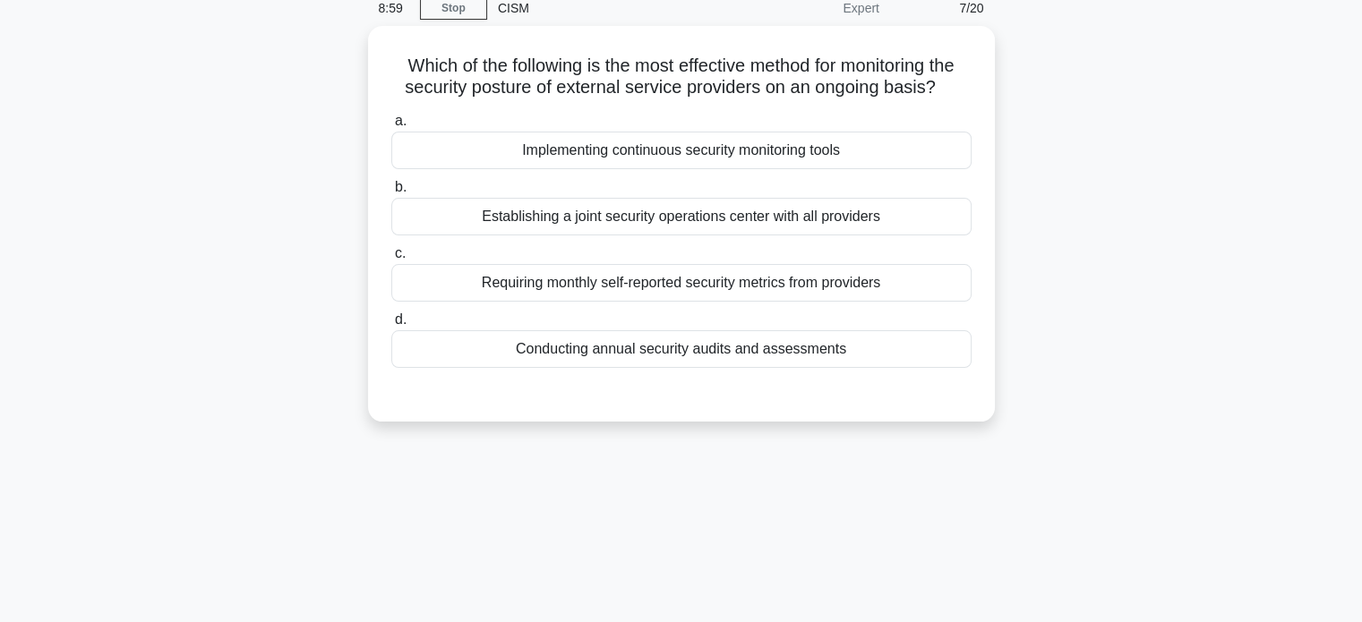
scroll to position [0, 0]
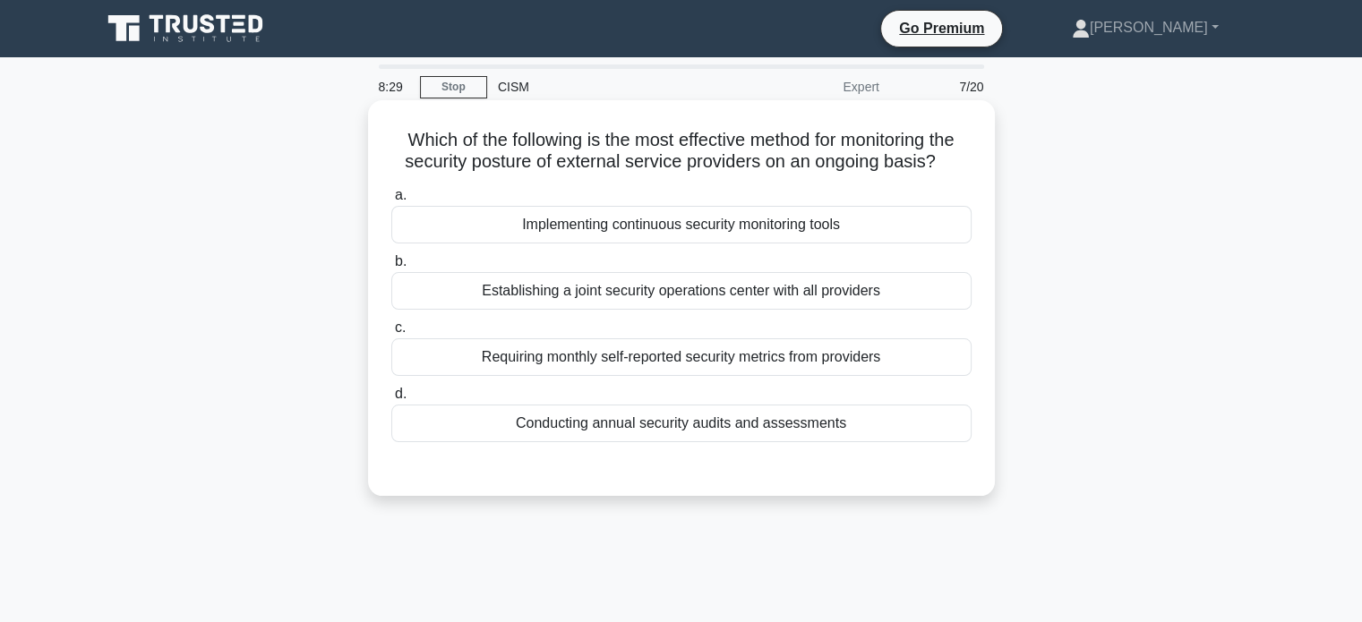
click at [479, 304] on div "Establishing a joint security operations center with all providers" at bounding box center [681, 291] width 580 height 38
click at [391, 268] on input "b. Establishing a joint security operations center with all providers" at bounding box center [391, 262] width 0 height 12
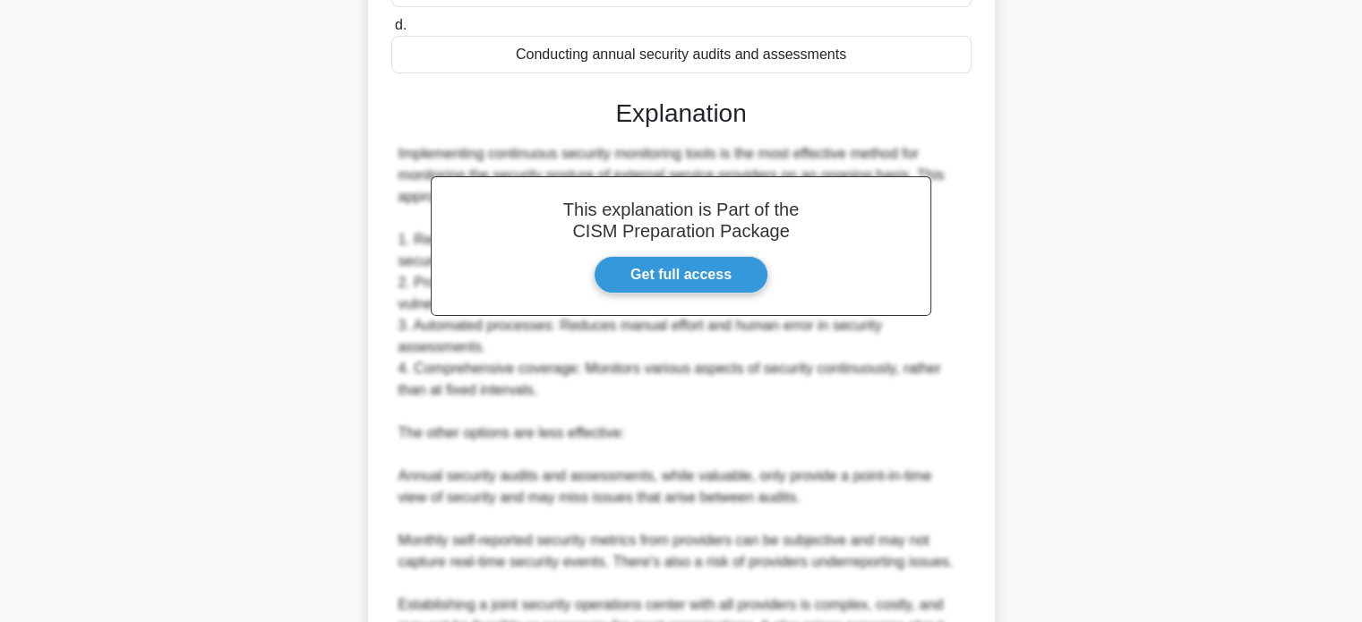
scroll to position [611, 0]
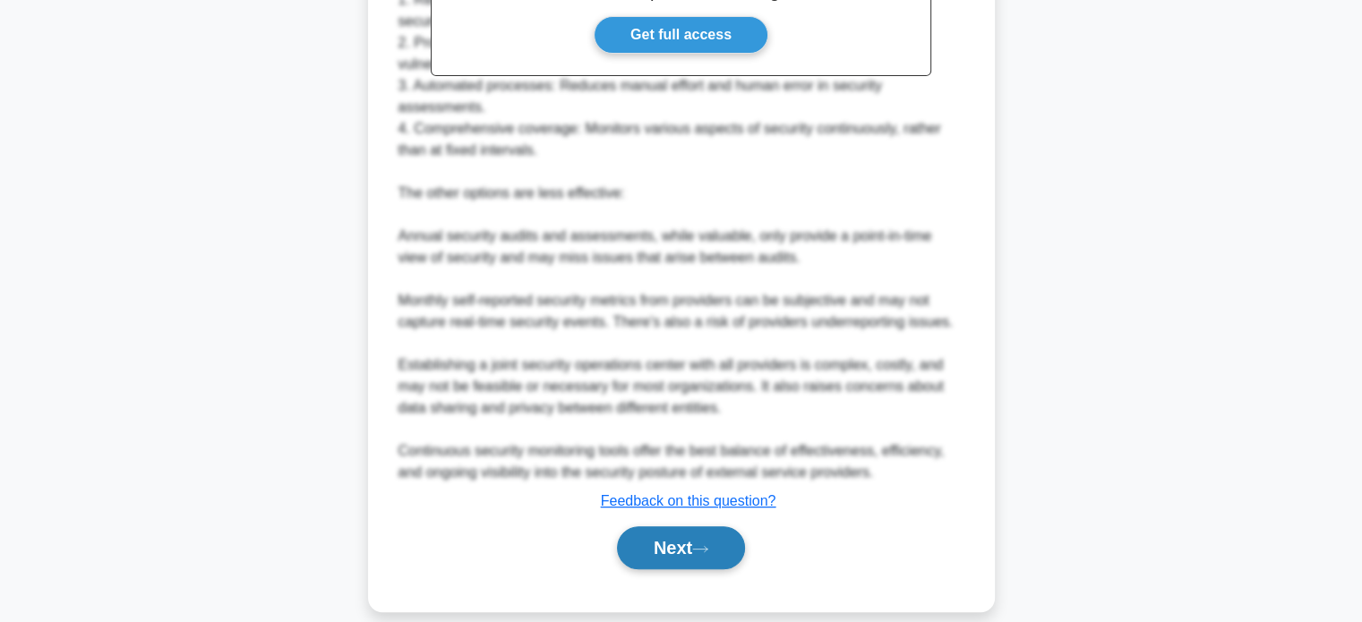
click at [691, 527] on button "Next" at bounding box center [681, 548] width 128 height 43
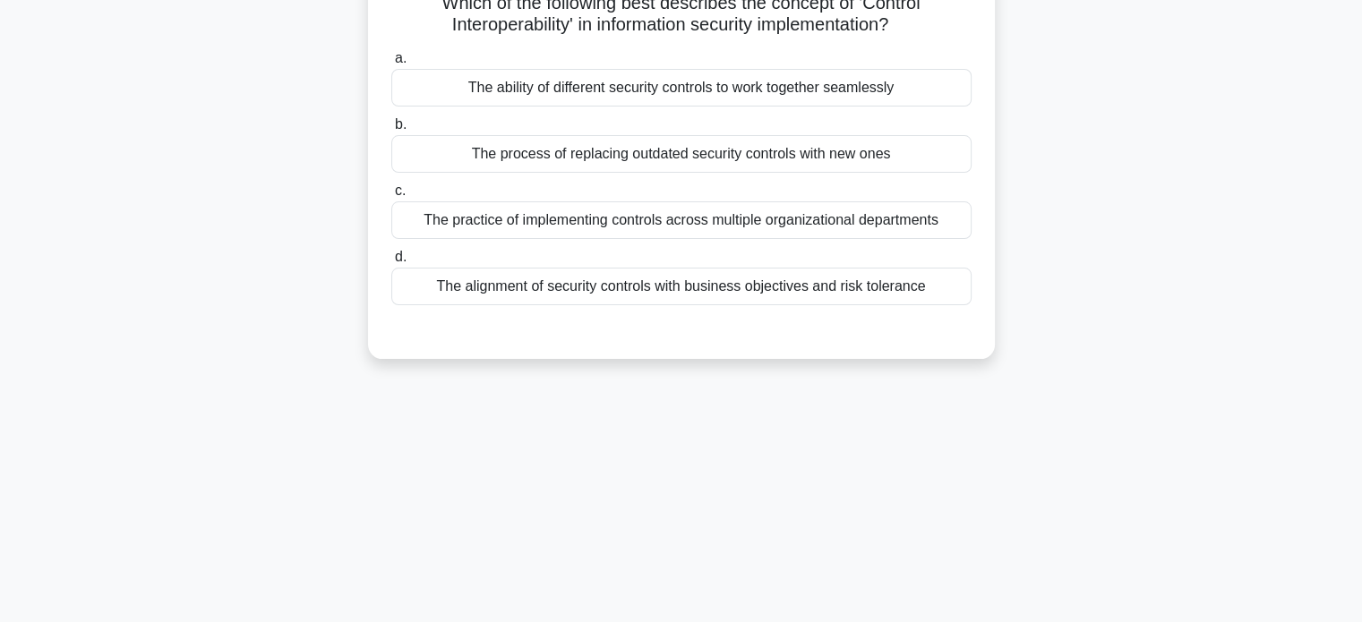
scroll to position [0, 0]
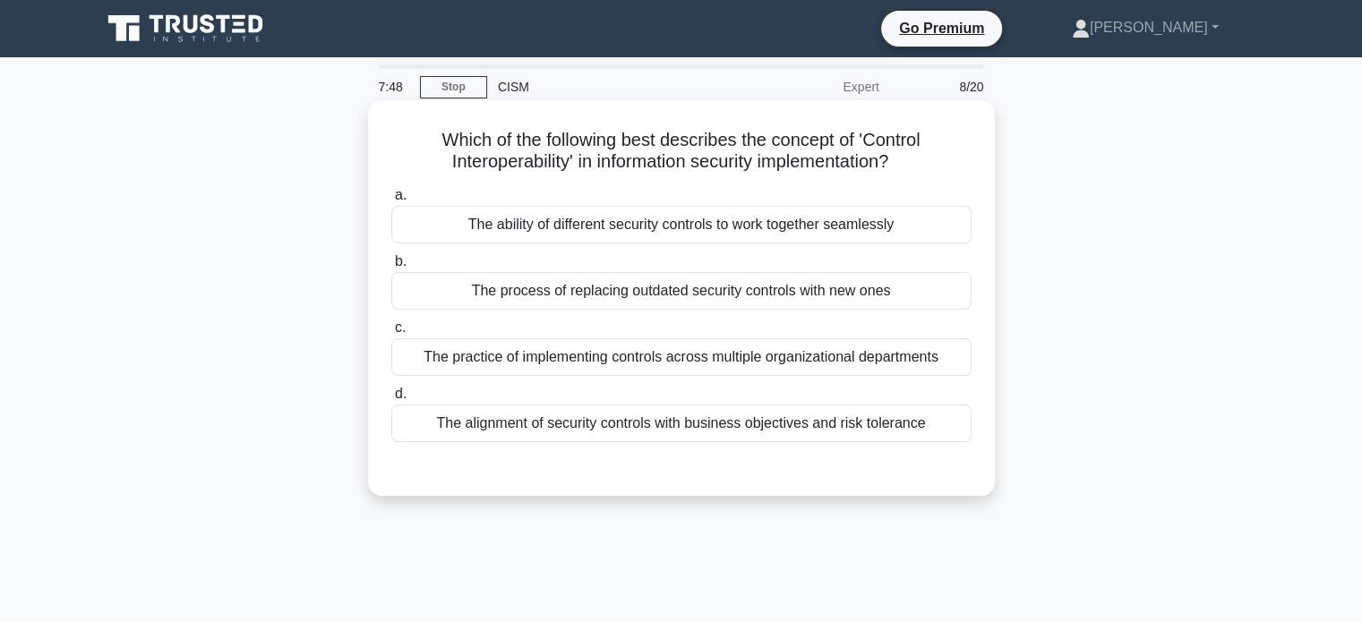
click at [520, 376] on div "a. The ability of different security controls to work together seamlessly b. Th…" at bounding box center [682, 313] width 602 height 265
click at [522, 366] on div "The practice of implementing controls across multiple organizational departments" at bounding box center [681, 357] width 580 height 38
click at [391, 334] on input "c. The practice of implementing controls across multiple organizational departm…" at bounding box center [391, 328] width 0 height 12
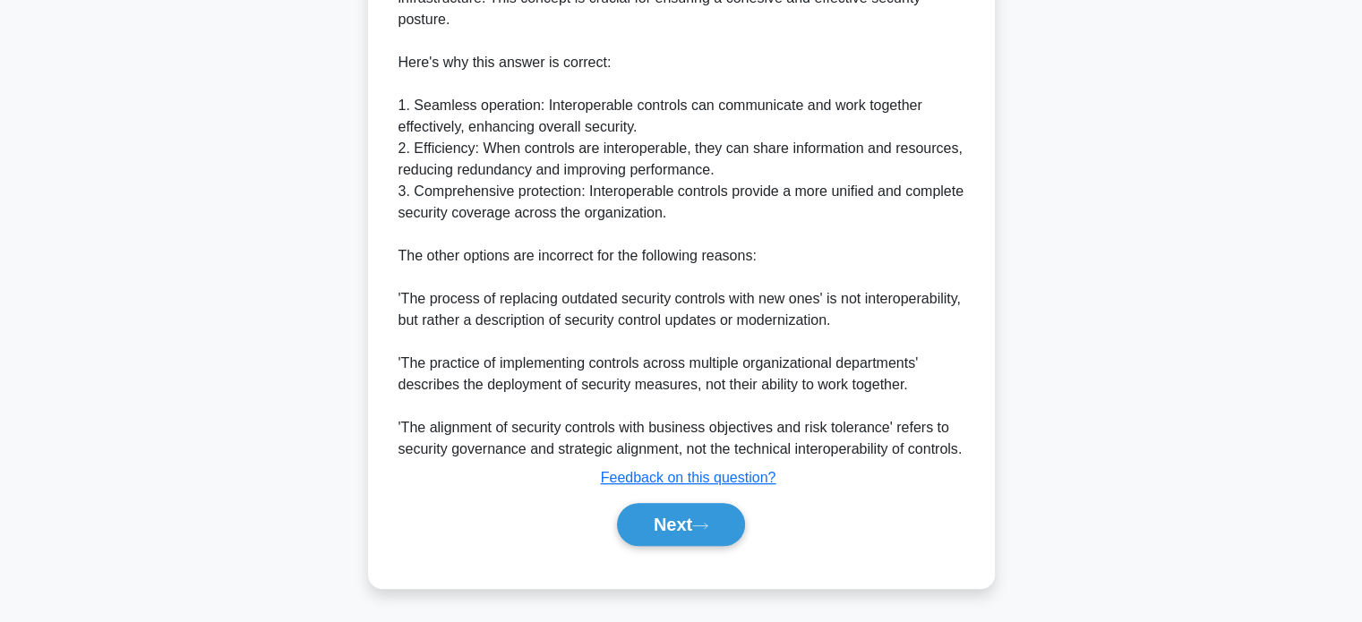
scroll to position [632, 0]
drag, startPoint x: 680, startPoint y: 522, endPoint x: 598, endPoint y: 445, distance: 112.1
click at [680, 522] on button "Next" at bounding box center [681, 524] width 128 height 43
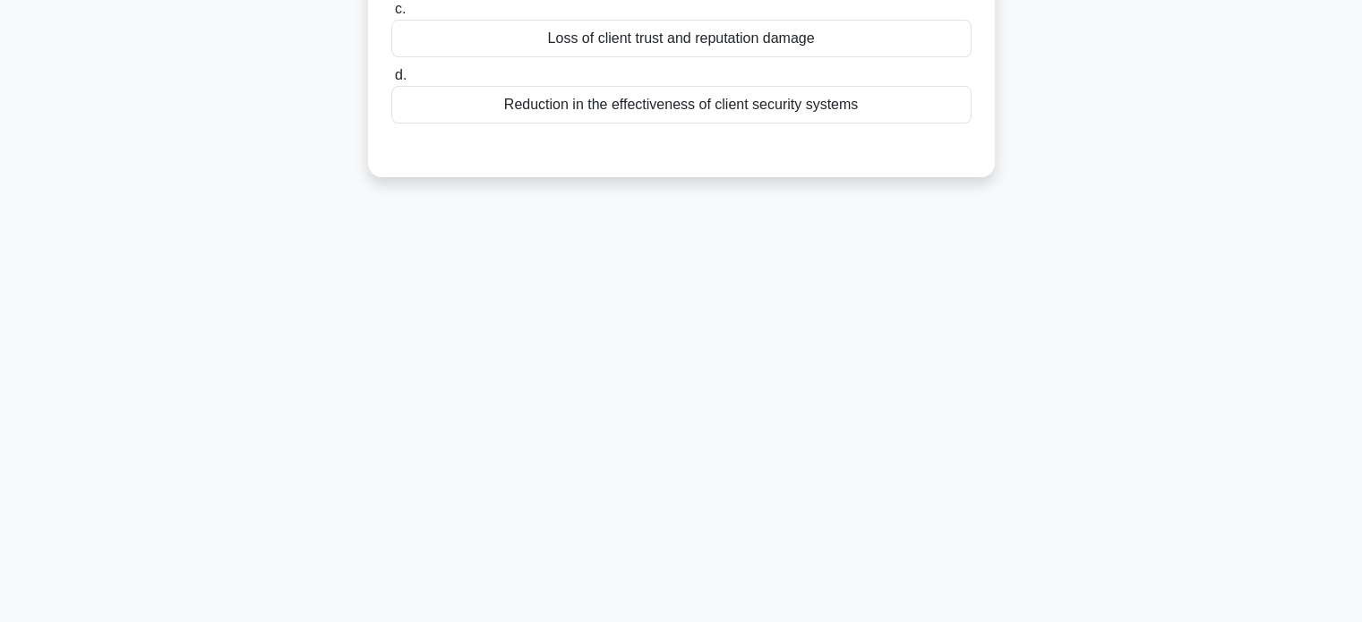
scroll to position [0, 0]
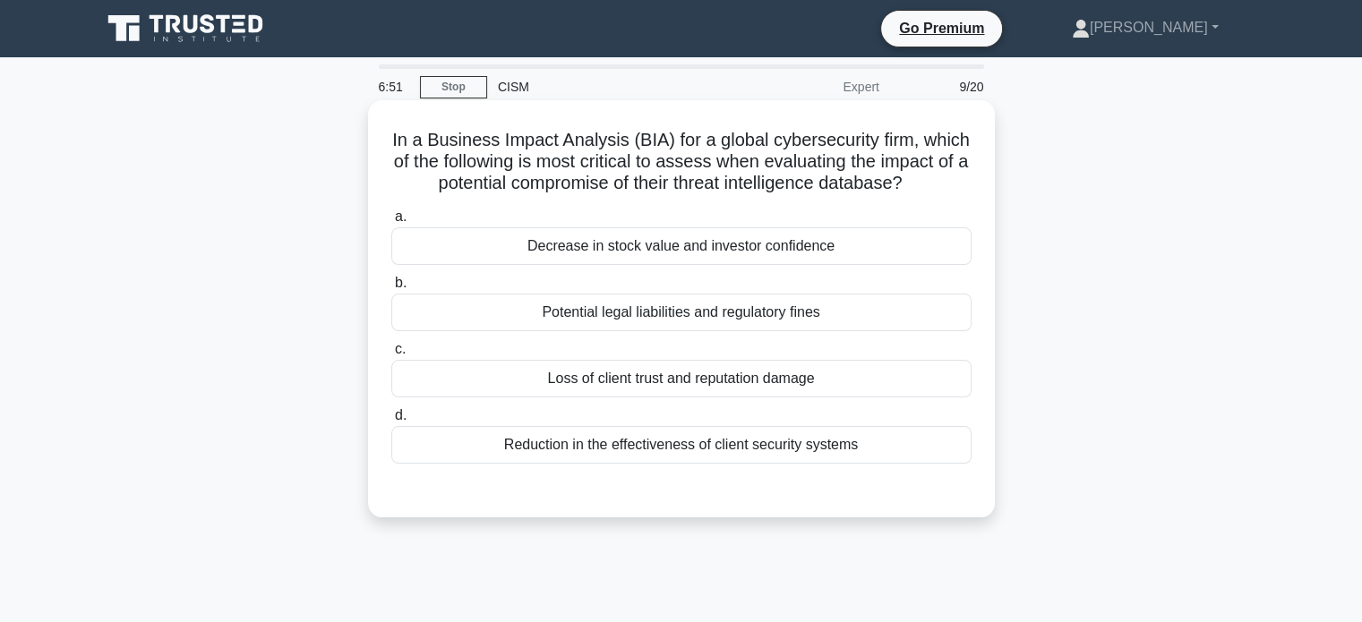
click at [584, 464] on div "Reduction in the effectiveness of client security systems" at bounding box center [681, 445] width 580 height 38
click at [391, 422] on input "d. Reduction in the effectiveness of client security systems" at bounding box center [391, 416] width 0 height 12
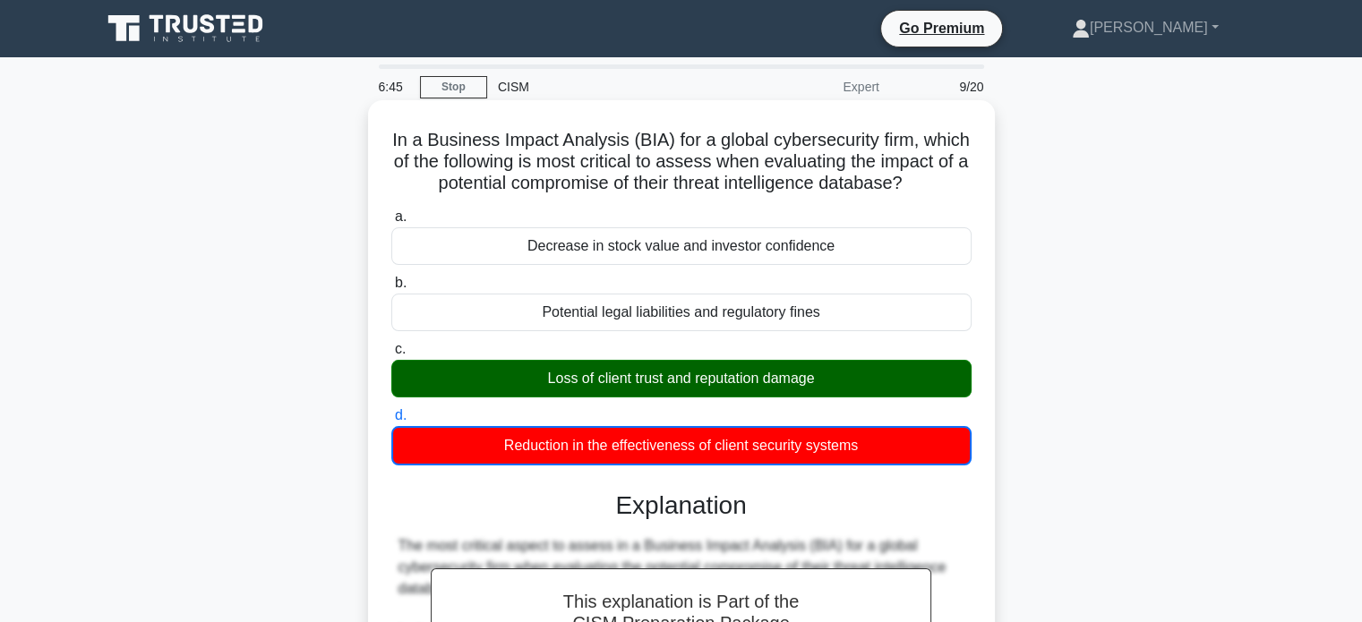
drag, startPoint x: 394, startPoint y: 141, endPoint x: 964, endPoint y: 482, distance: 664.7
copy div "In a Business Impact Analysis (BIA) for a global cybersecurity firm, which of t…"
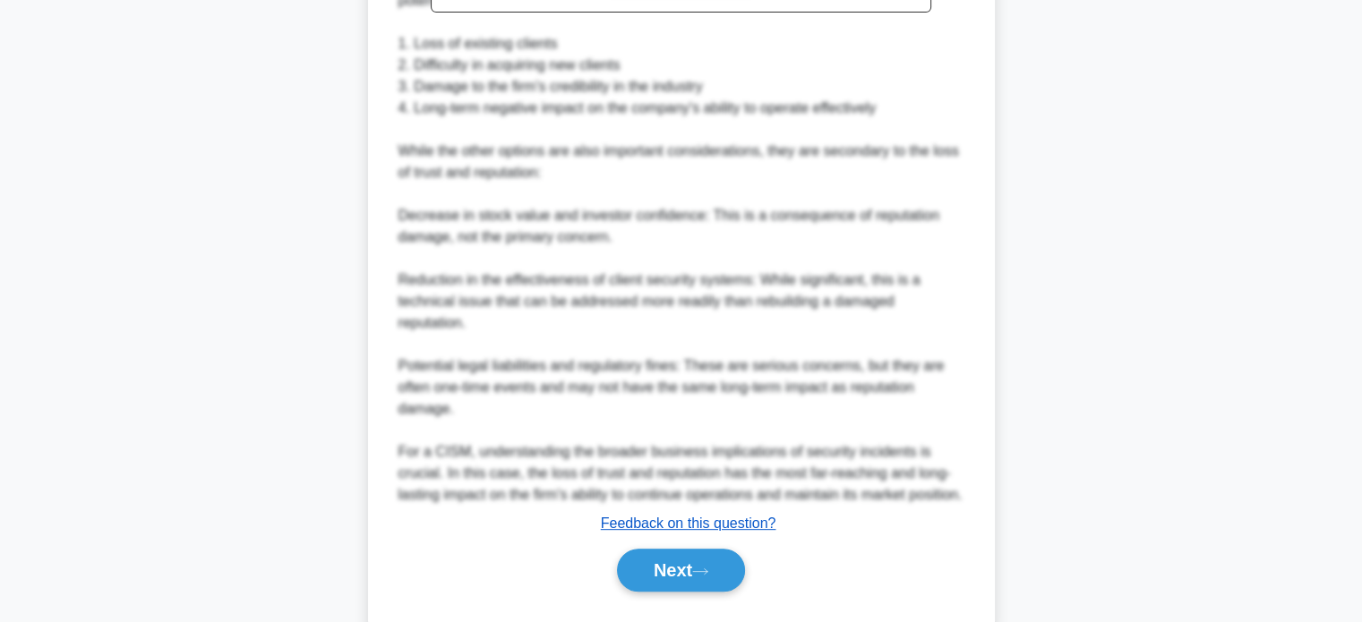
scroll to position [783, 0]
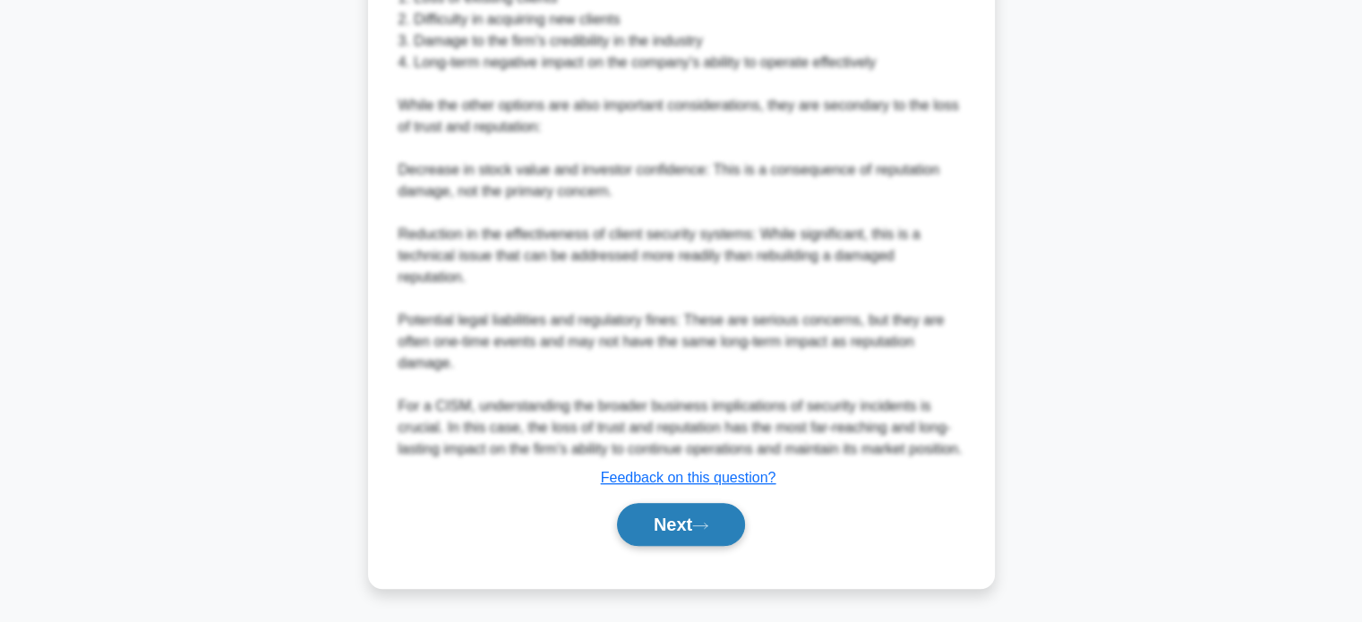
click at [691, 522] on button "Next" at bounding box center [681, 524] width 128 height 43
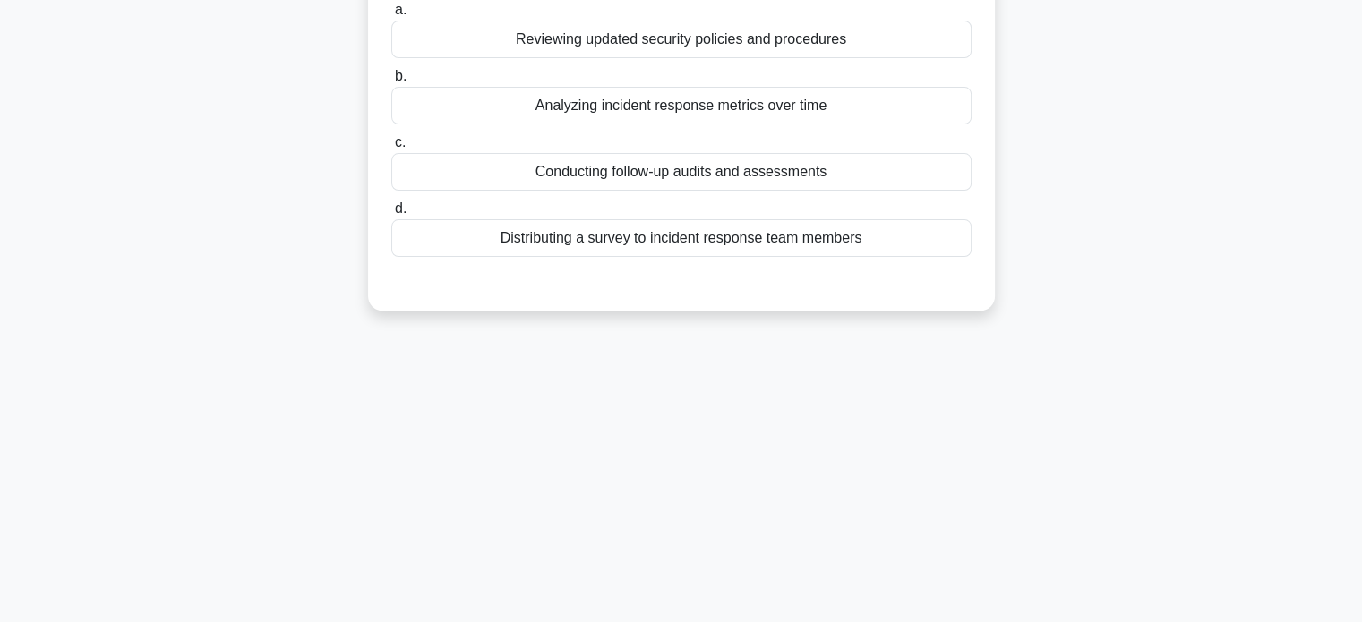
scroll to position [0, 0]
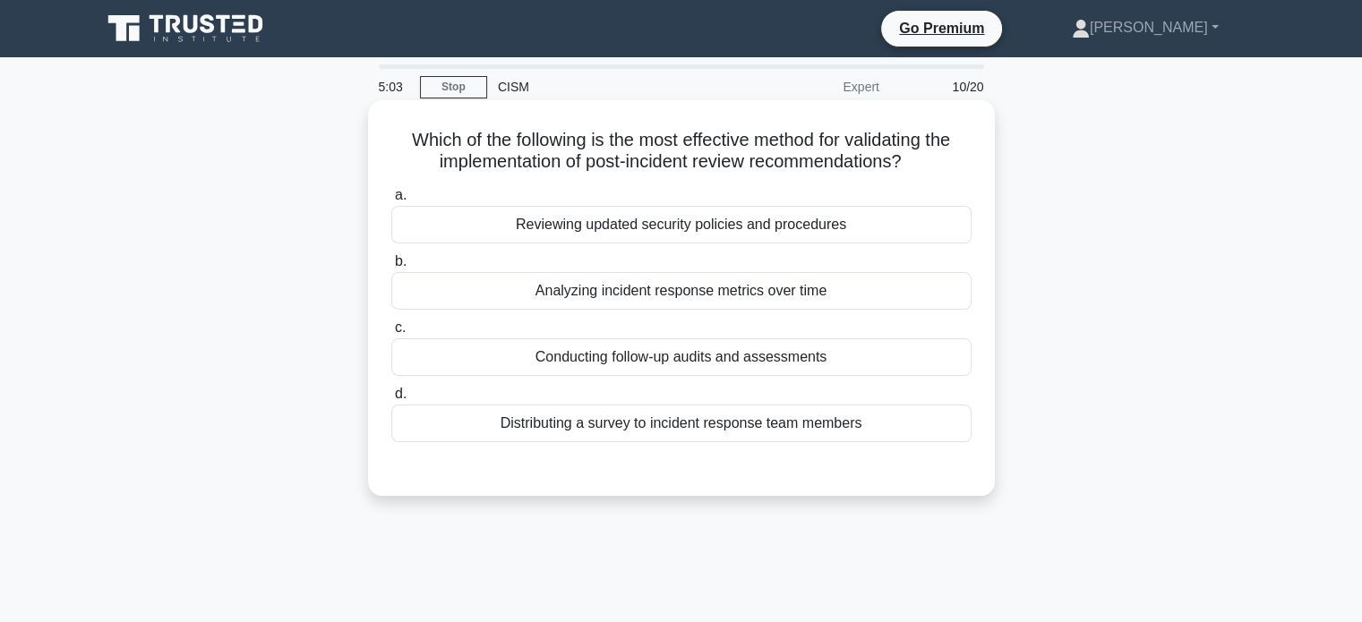
click at [595, 226] on div "Reviewing updated security policies and procedures" at bounding box center [681, 225] width 580 height 38
click at [391, 201] on input "a. Reviewing updated security policies and procedures" at bounding box center [391, 196] width 0 height 12
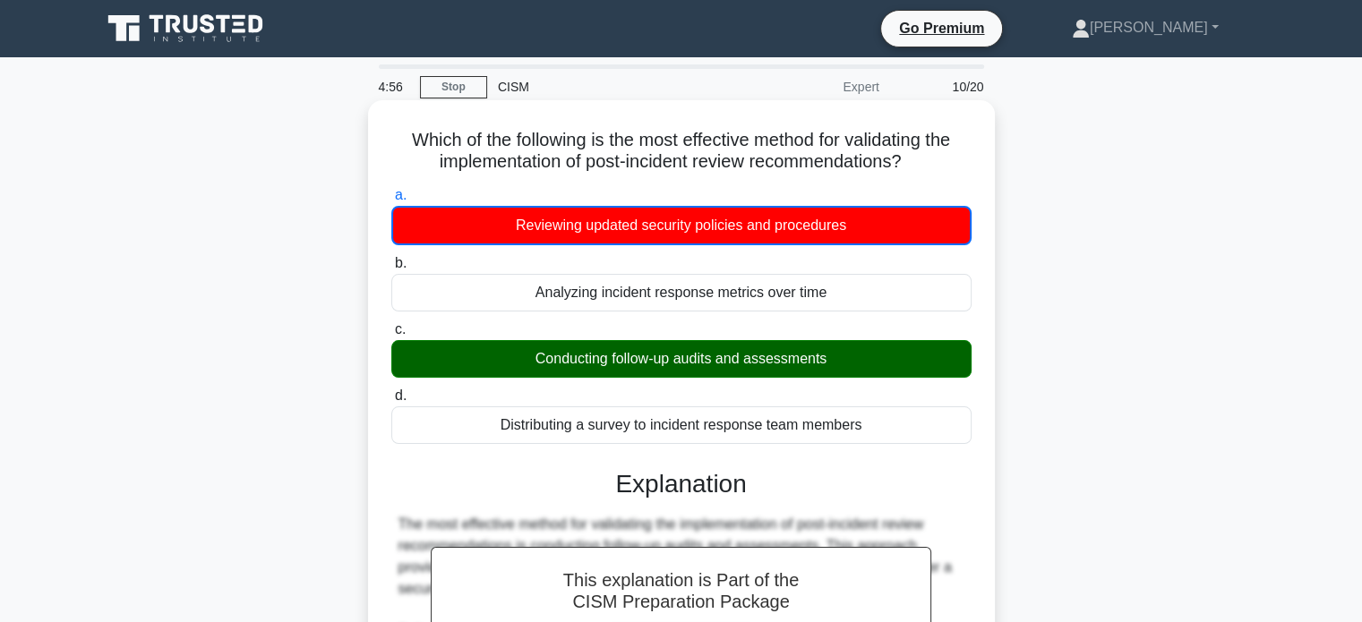
drag, startPoint x: 385, startPoint y: 146, endPoint x: 953, endPoint y: 429, distance: 634.3
copy div "Which of the following is the most effective method for validating the implemen…"
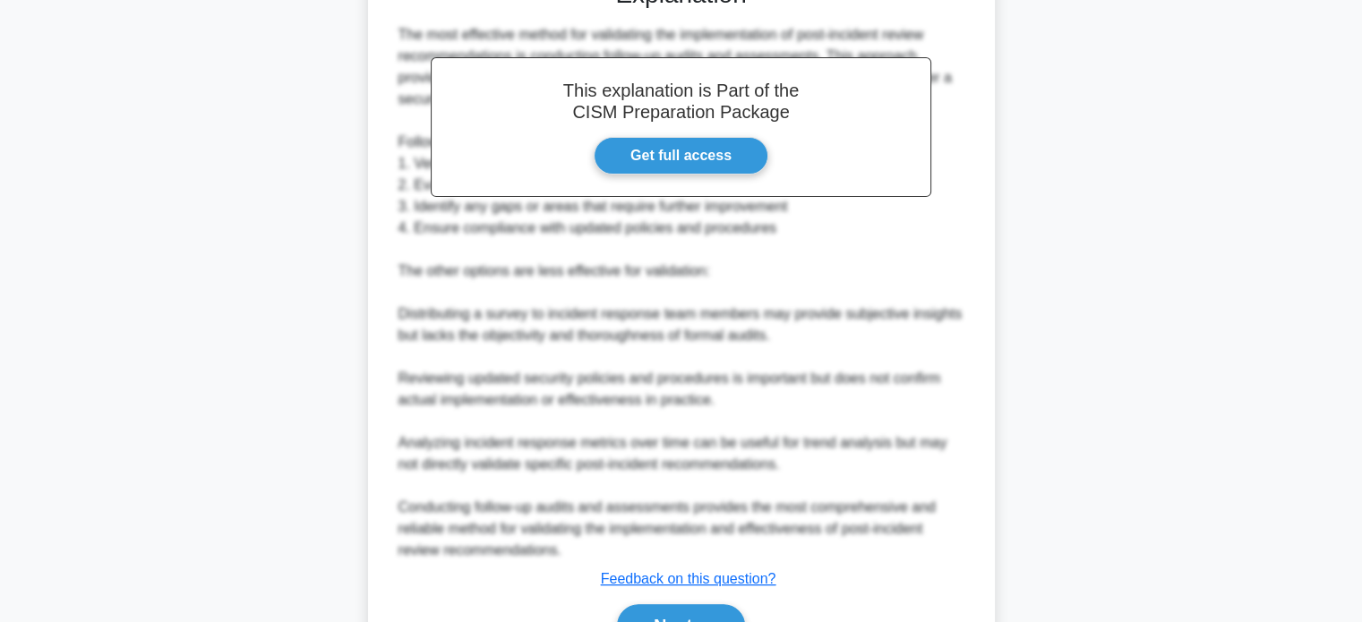
scroll to position [589, 0]
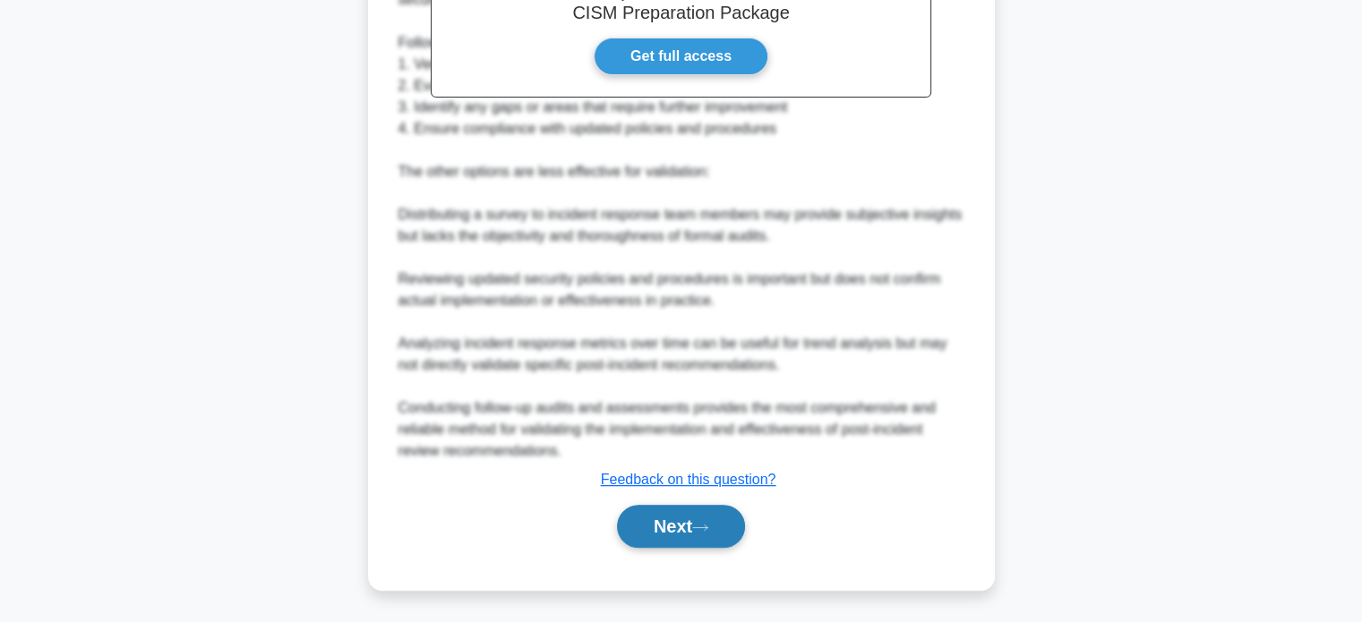
click at [668, 526] on button "Next" at bounding box center [681, 526] width 128 height 43
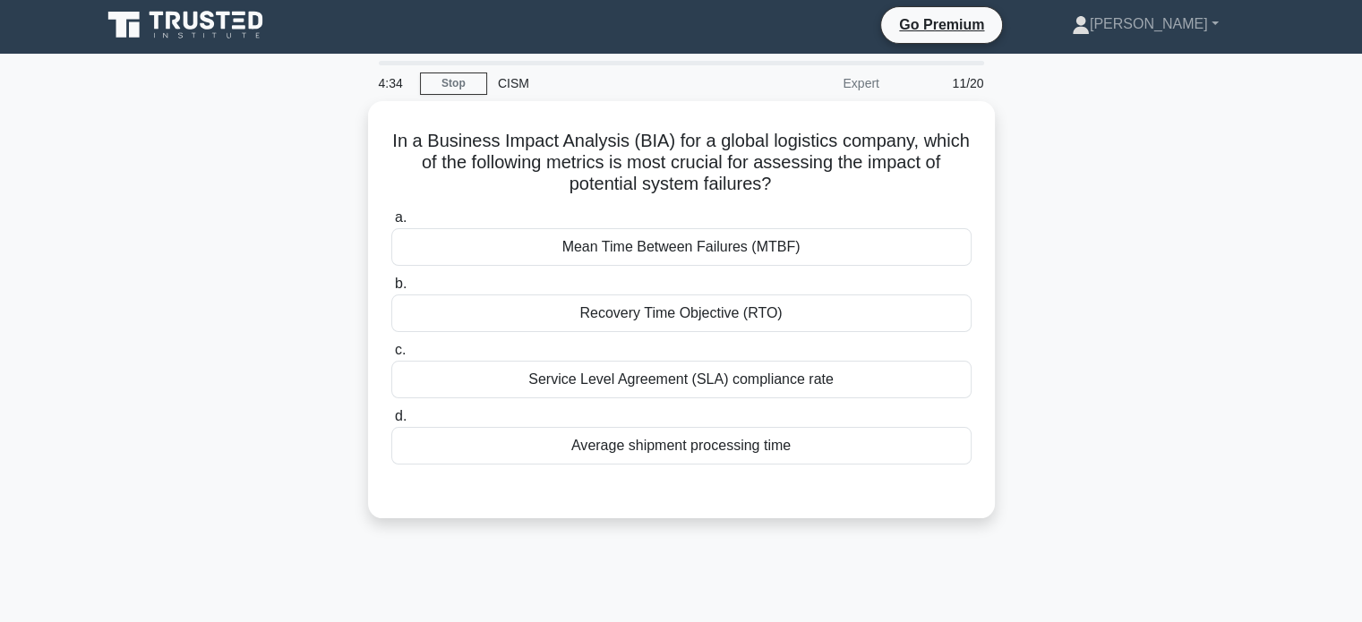
scroll to position [0, 0]
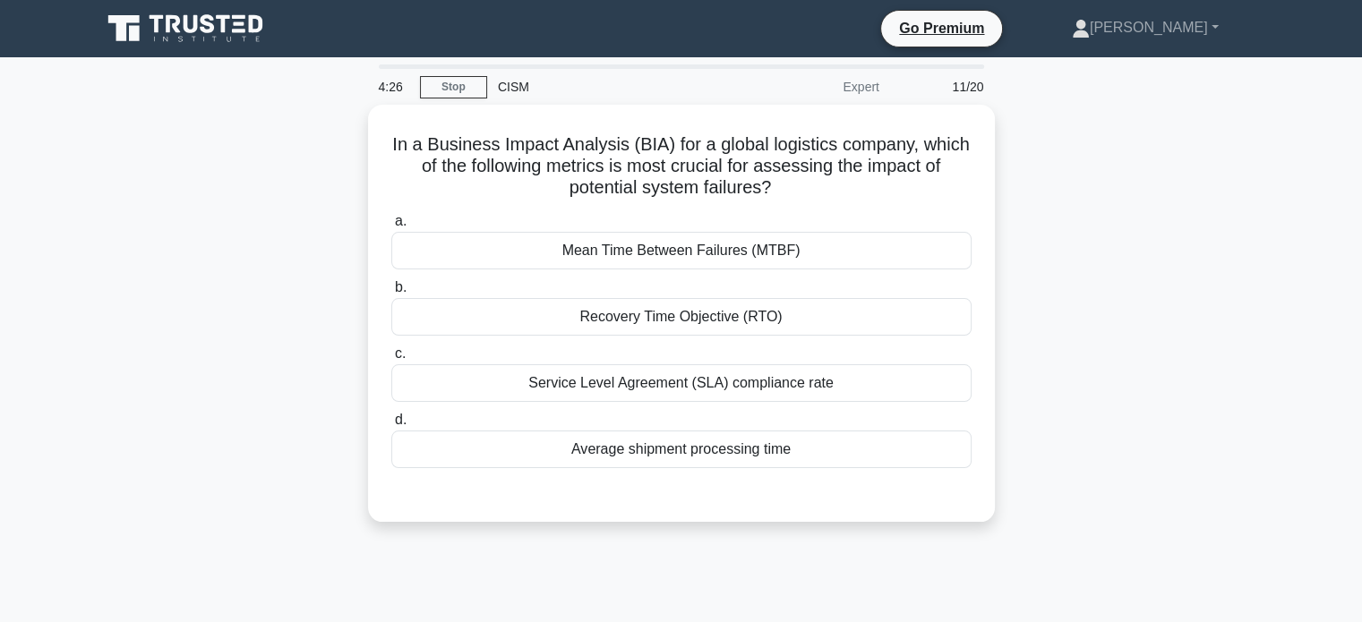
click at [244, 256] on div "In a Business Impact Analysis (BIA) for a global logistics company, which of th…" at bounding box center [681, 324] width 1182 height 439
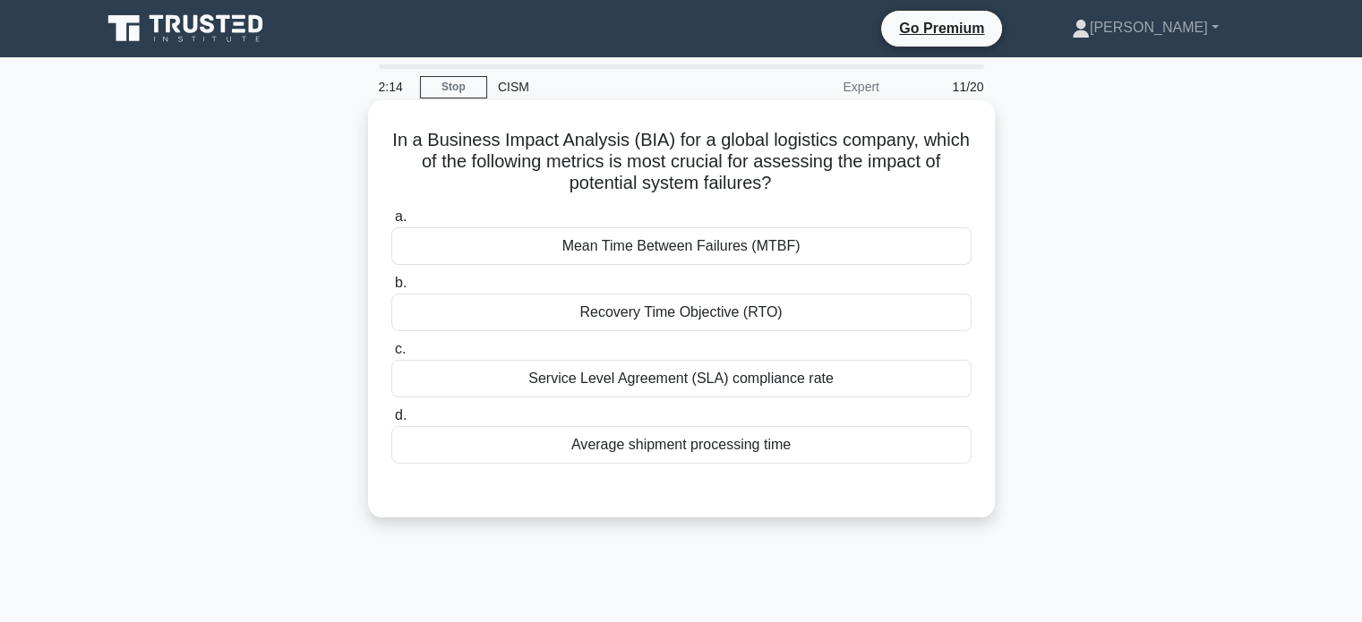
click at [493, 323] on div "Recovery Time Objective (RTO)" at bounding box center [681, 313] width 580 height 38
click at [391, 289] on input "b. Recovery Time Objective (RTO)" at bounding box center [391, 284] width 0 height 12
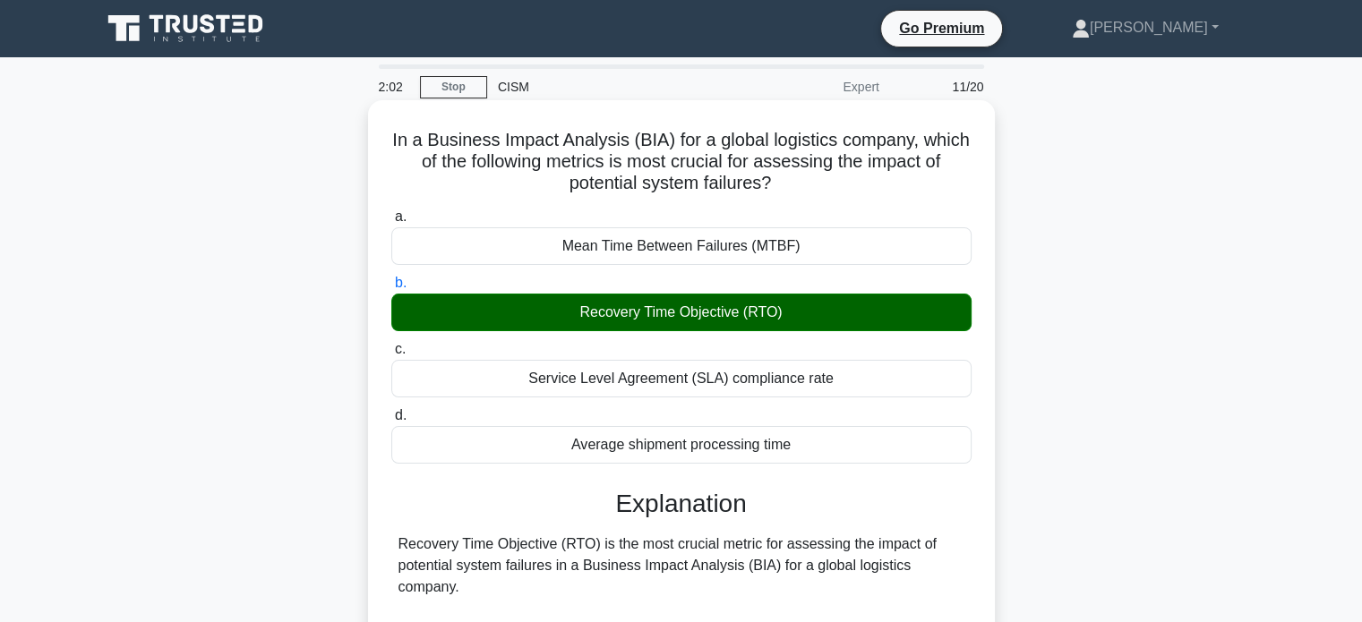
scroll to position [544, 0]
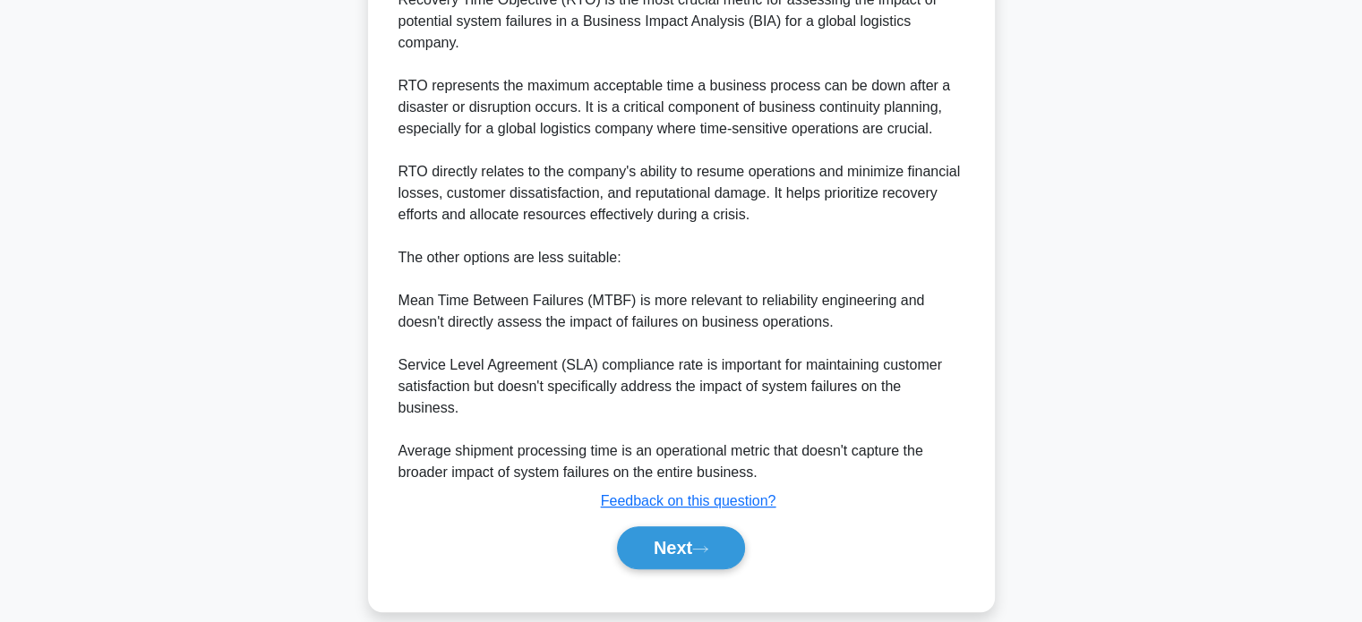
drag, startPoint x: 723, startPoint y: 520, endPoint x: 688, endPoint y: 498, distance: 41.5
click at [723, 527] on button "Next" at bounding box center [681, 548] width 128 height 43
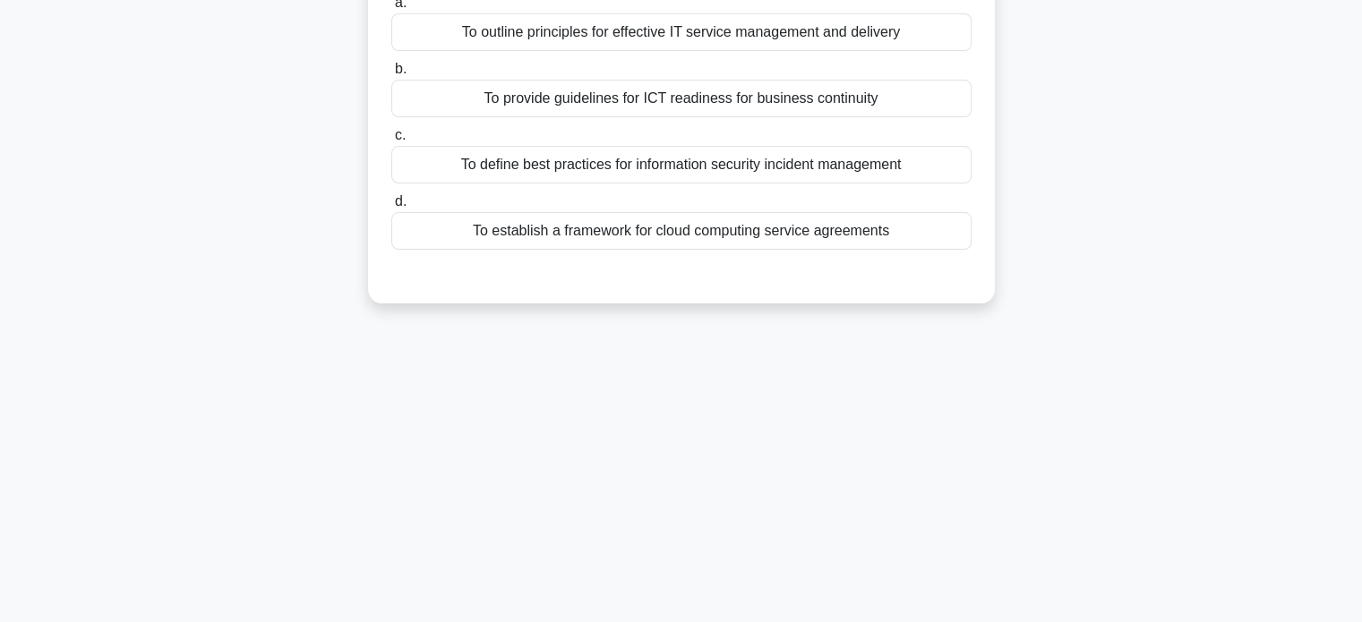
scroll to position [0, 0]
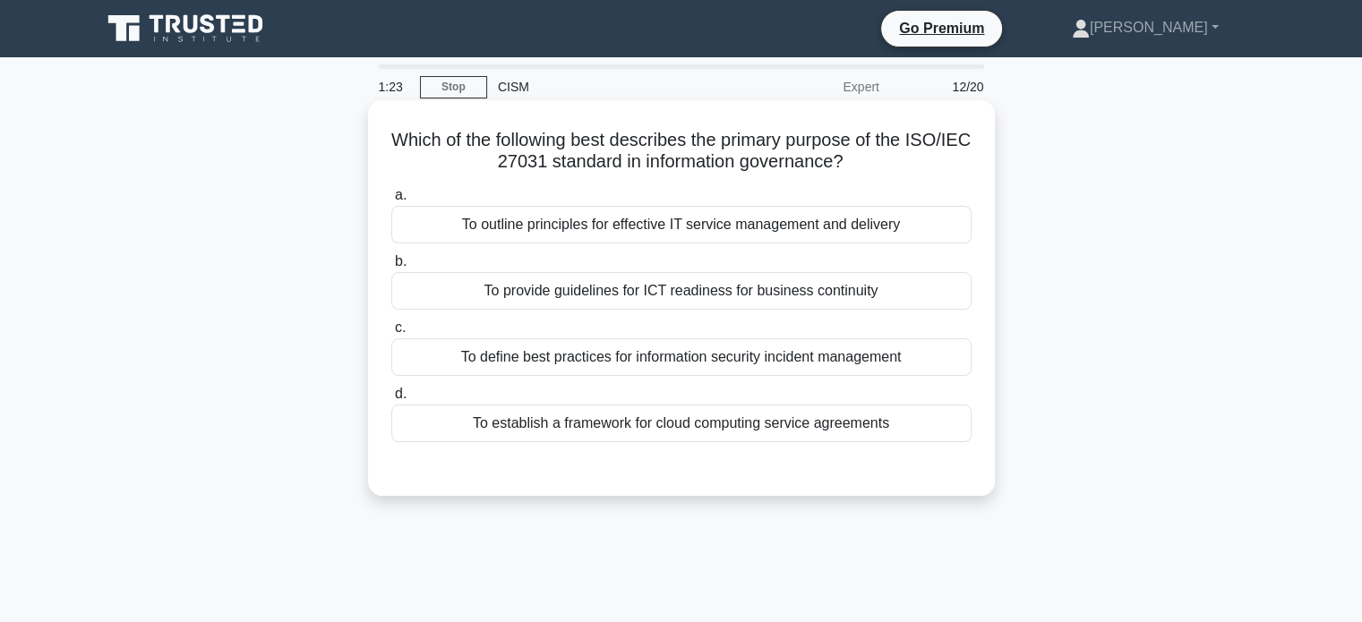
click at [774, 425] on div "To establish a framework for cloud computing service agreements" at bounding box center [681, 424] width 580 height 38
click at [391, 400] on input "d. To establish a framework for cloud computing service agreements" at bounding box center [391, 395] width 0 height 12
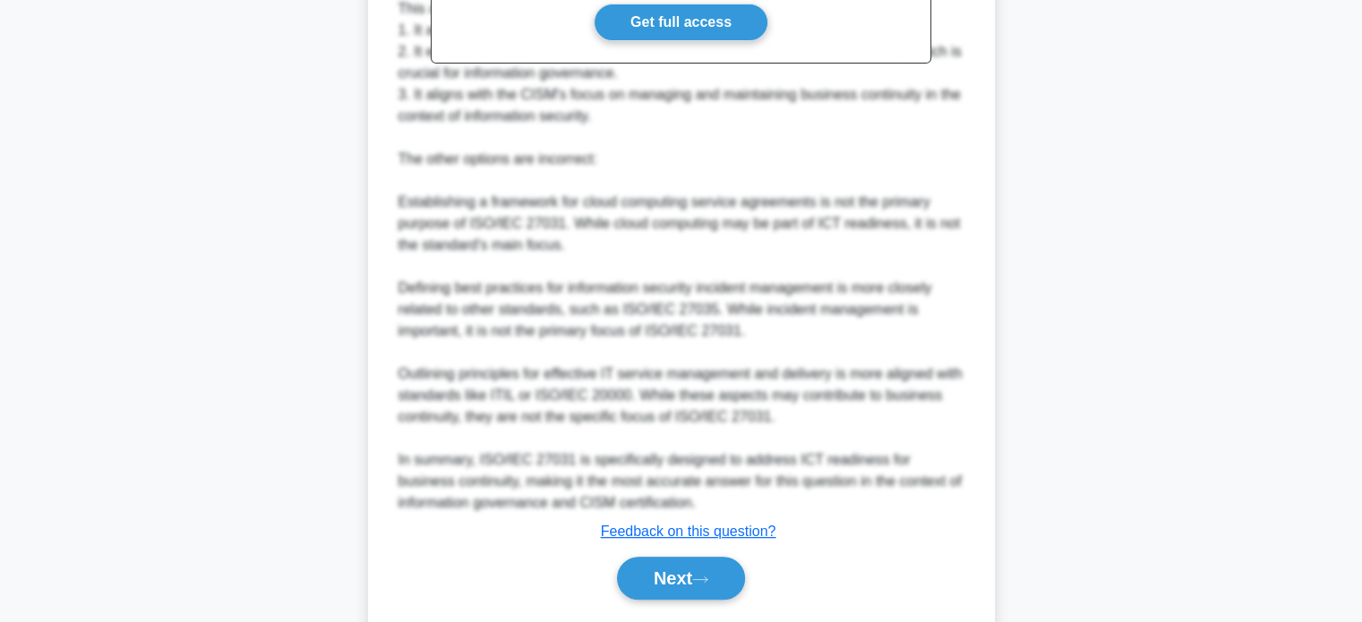
scroll to position [675, 0]
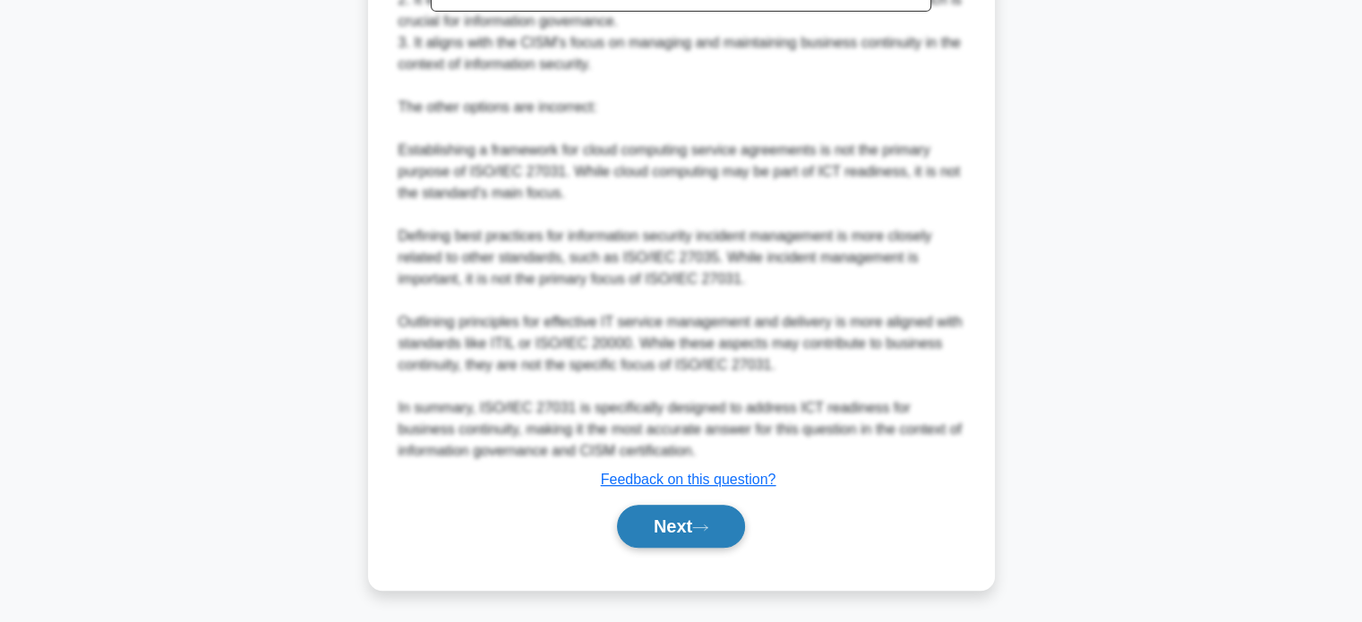
click at [680, 542] on button "Next" at bounding box center [681, 526] width 128 height 43
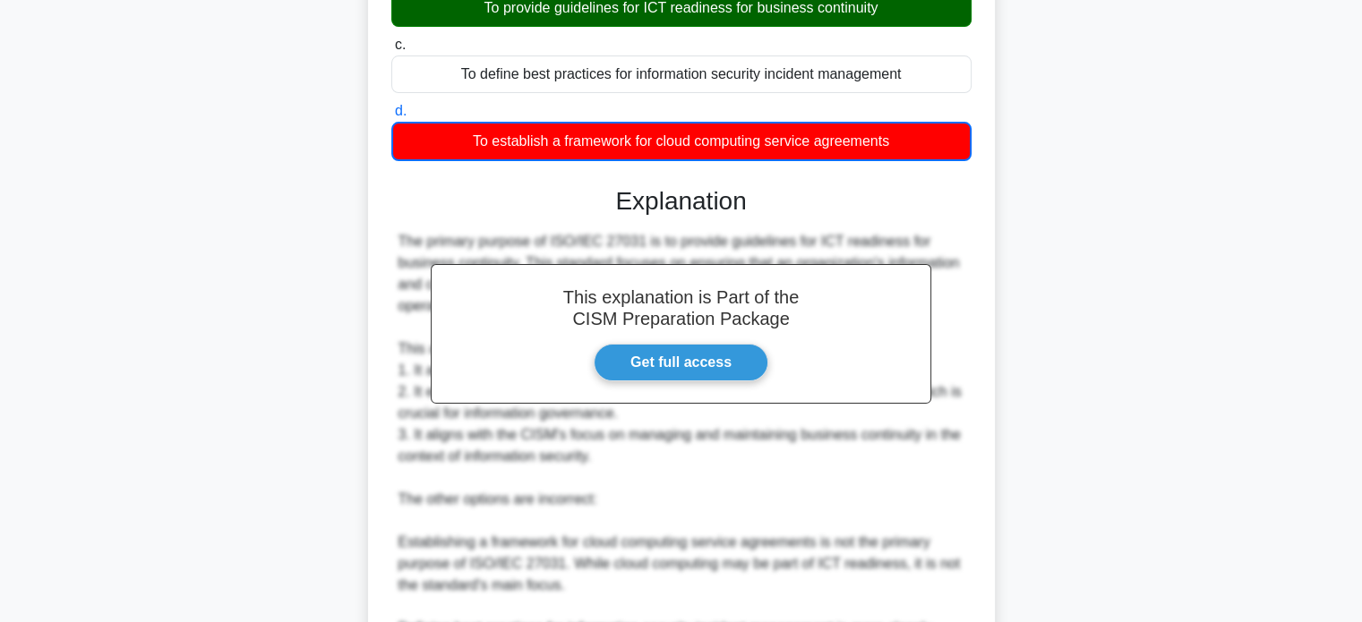
scroll to position [227, 0]
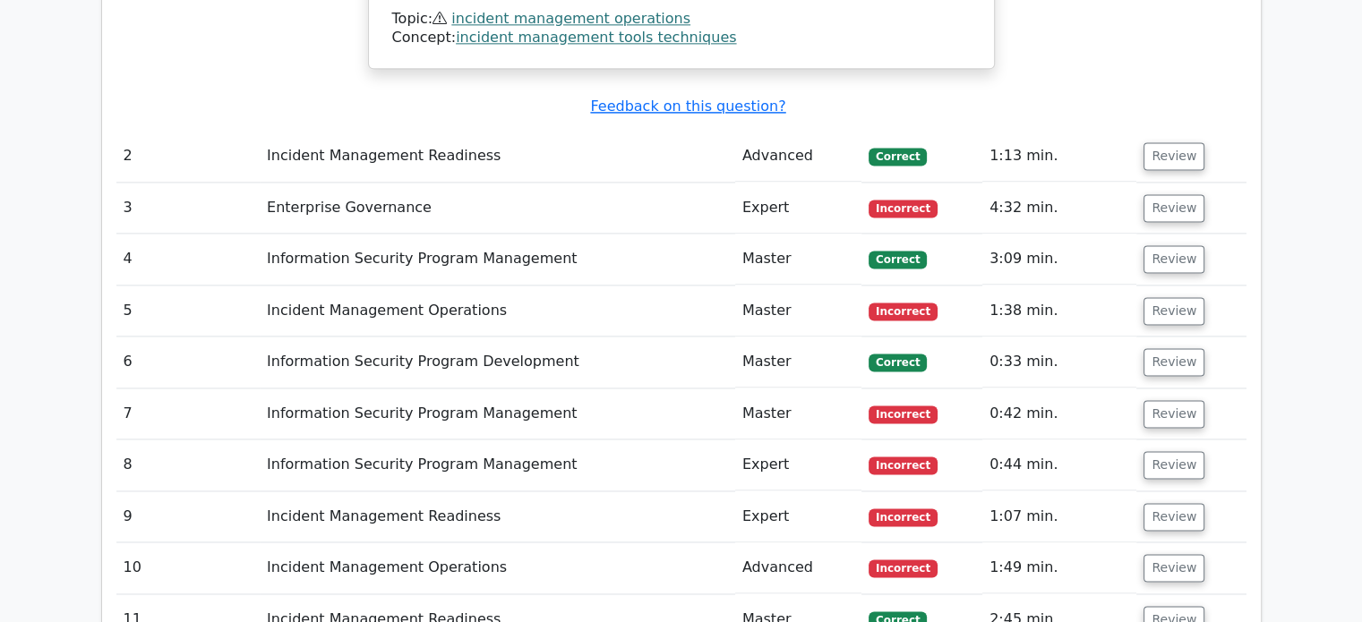
scroll to position [2418, 0]
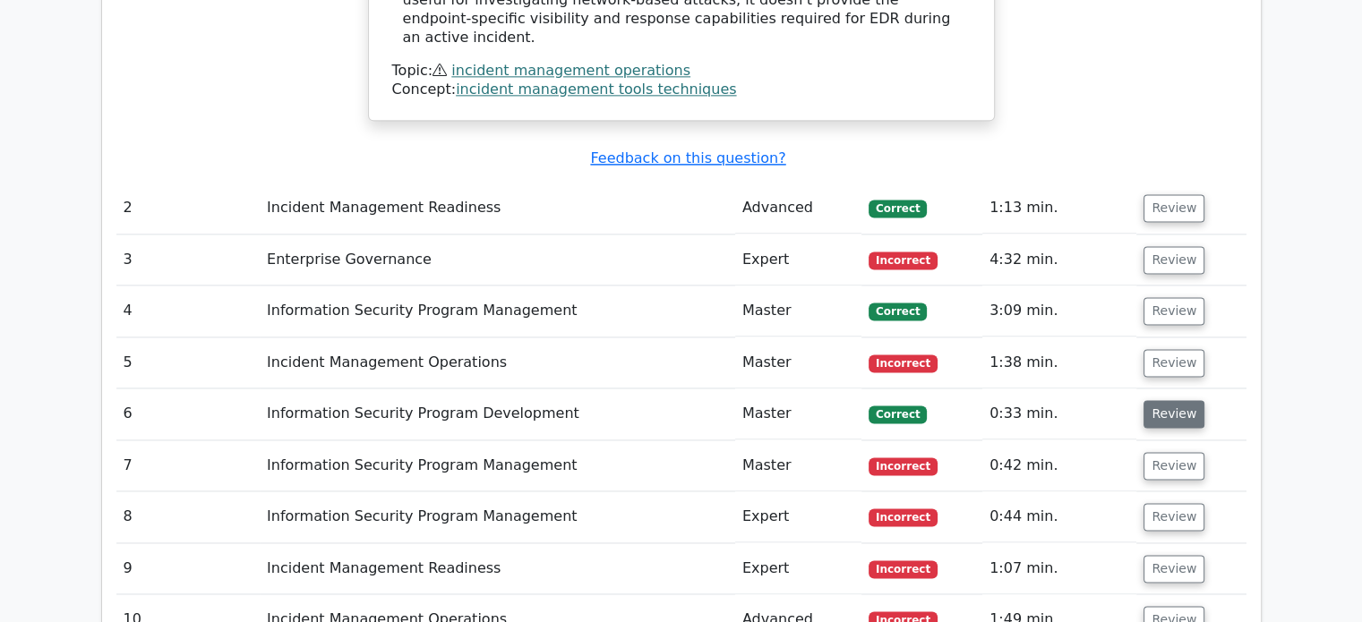
click at [1178, 400] on button "Review" at bounding box center [1174, 414] width 61 height 28
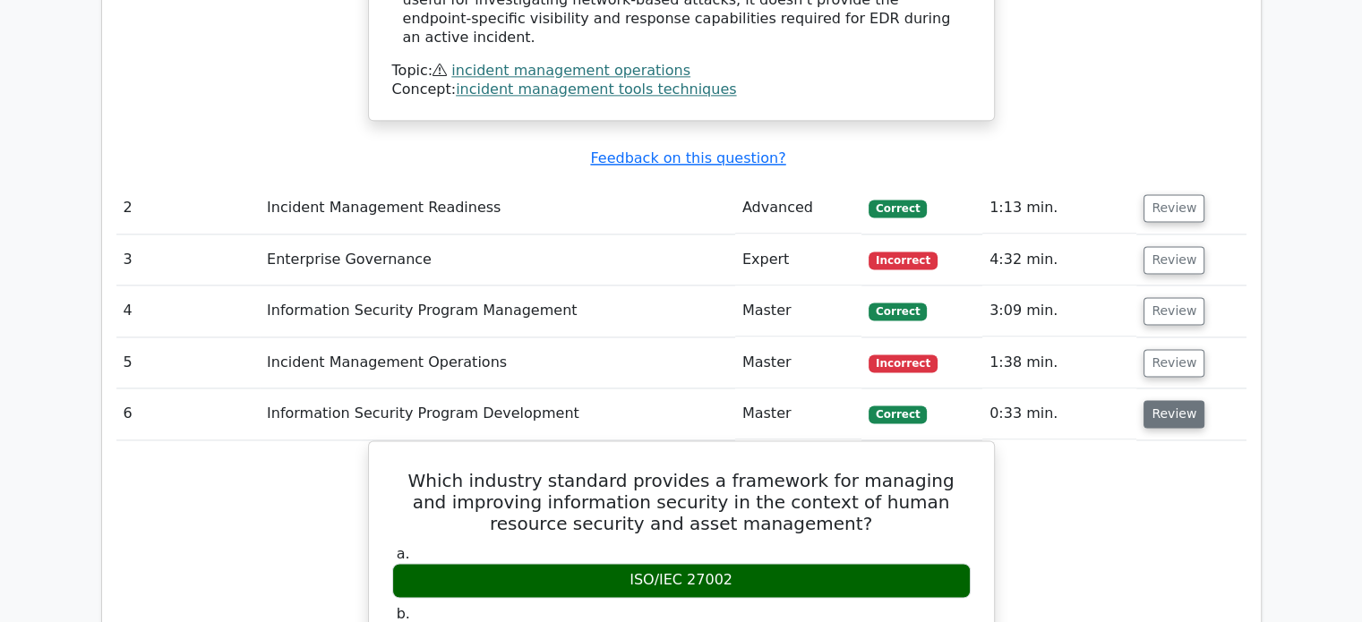
click at [1178, 400] on button "Review" at bounding box center [1174, 414] width 61 height 28
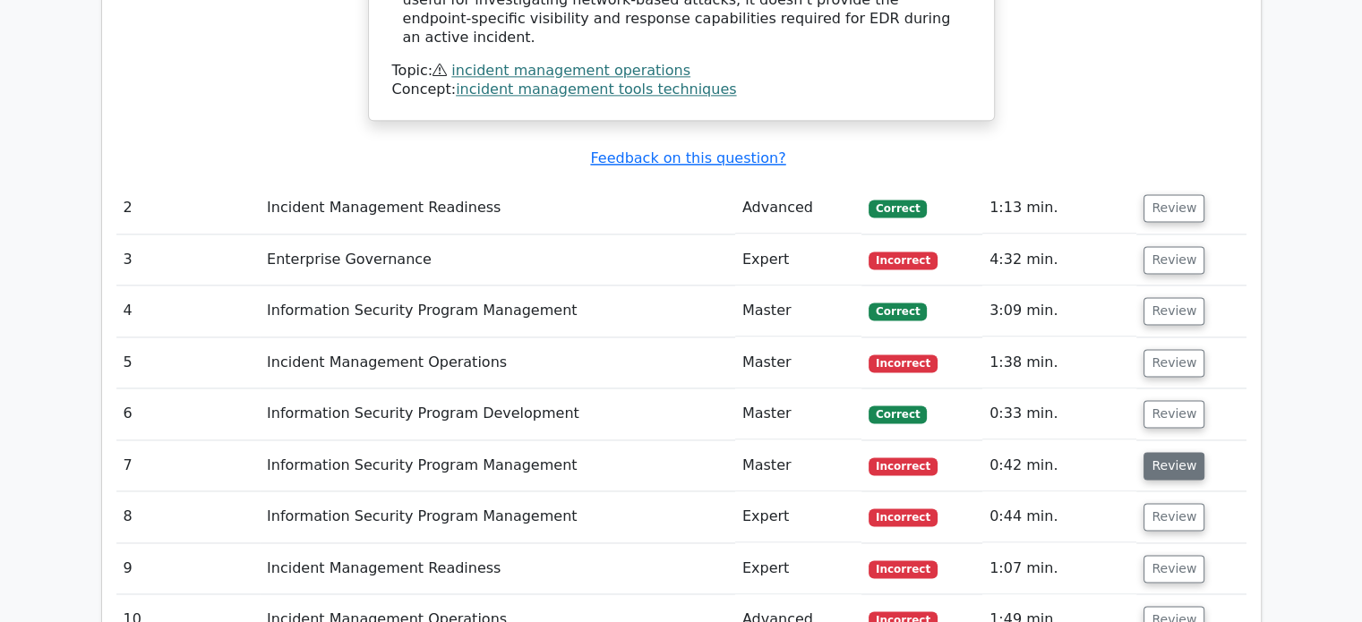
click at [1178, 452] on button "Review" at bounding box center [1174, 466] width 61 height 28
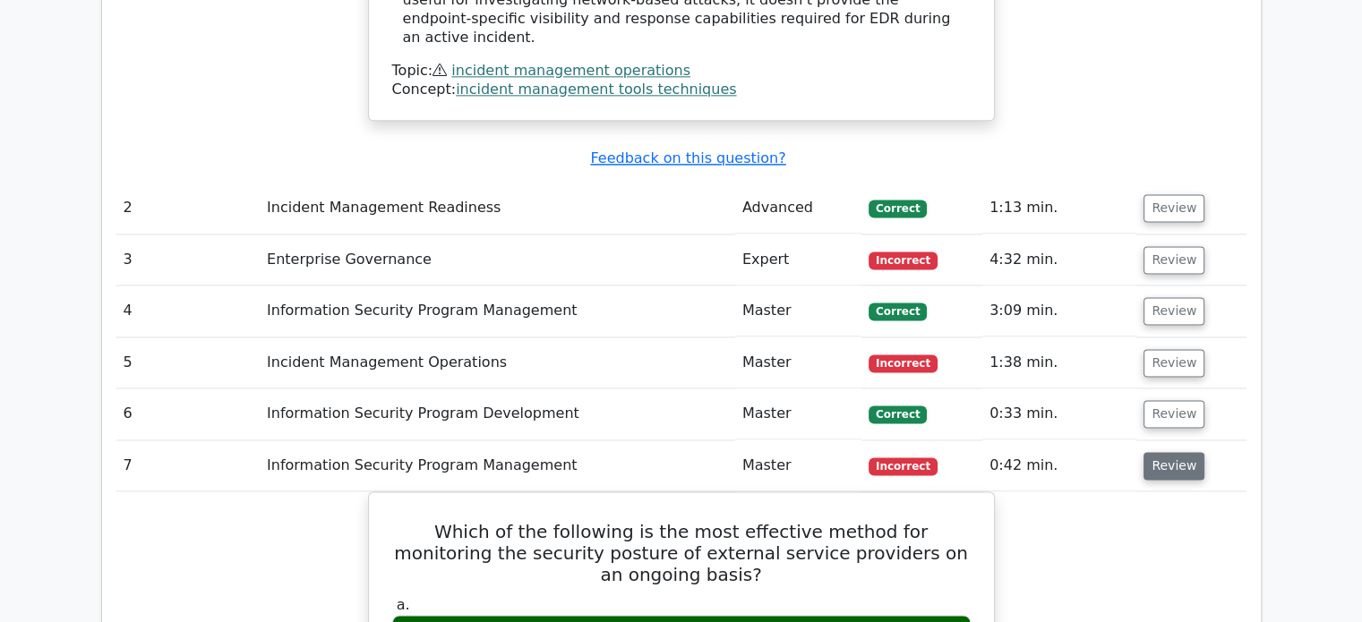
click at [1178, 452] on button "Review" at bounding box center [1174, 466] width 61 height 28
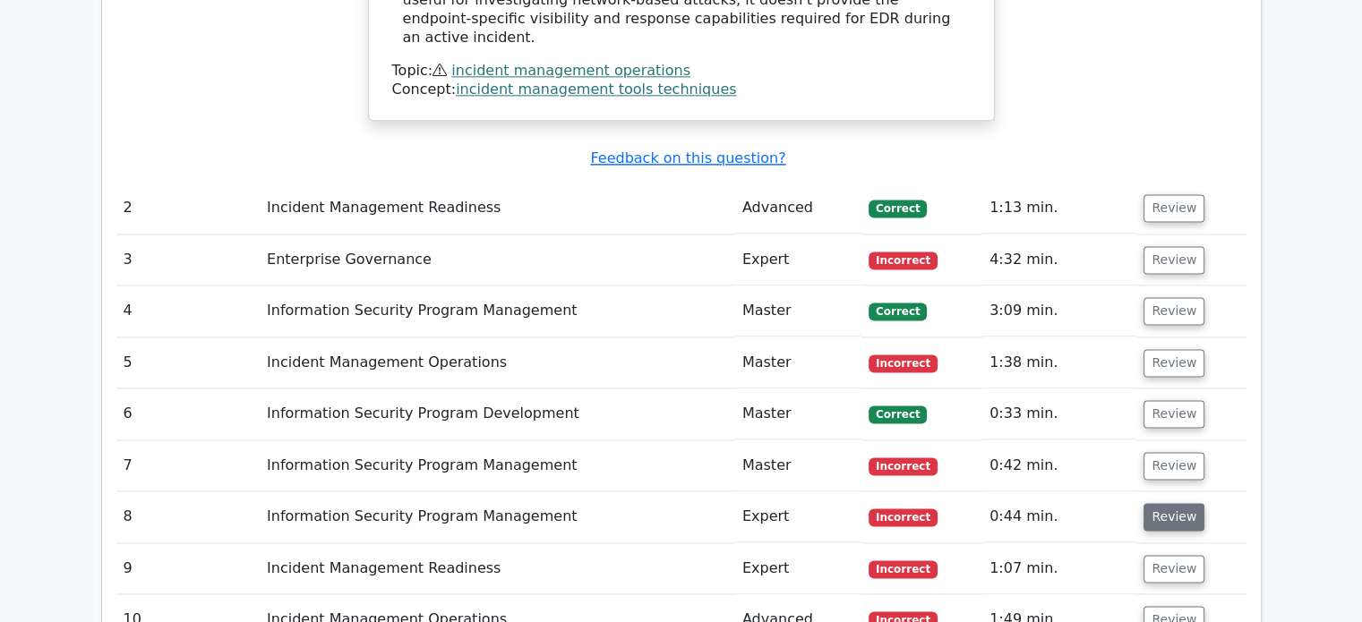
click at [1168, 503] on button "Review" at bounding box center [1174, 517] width 61 height 28
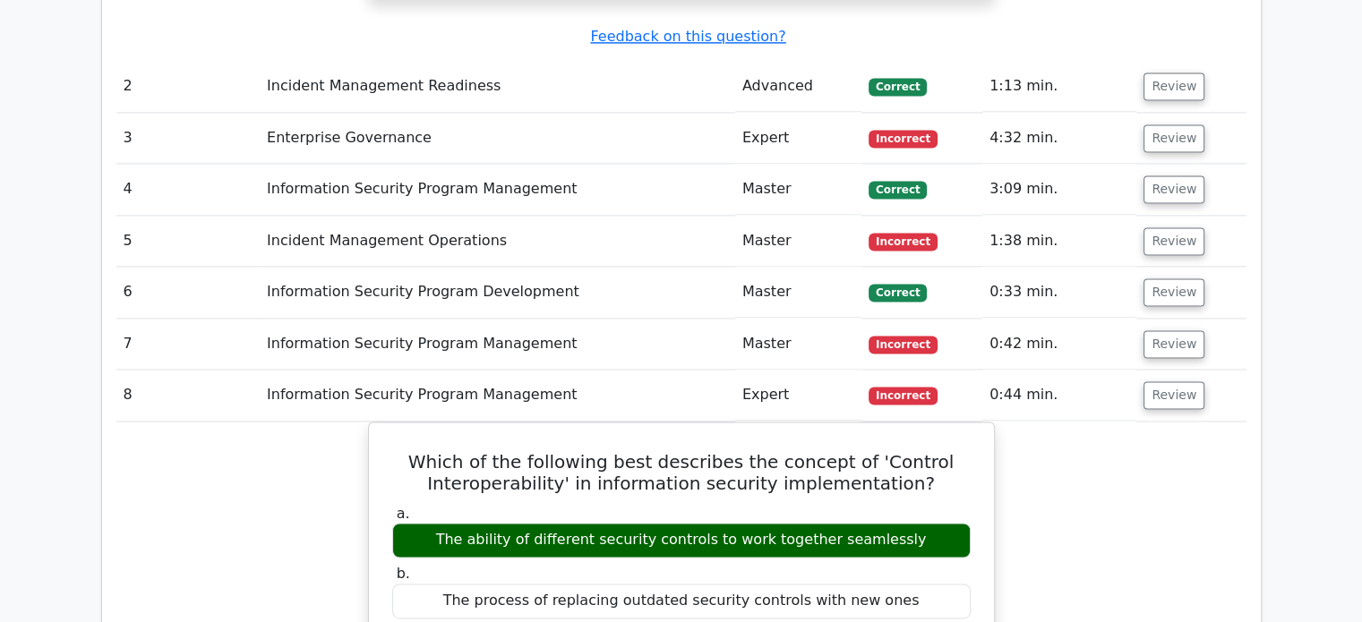
scroll to position [2686, 0]
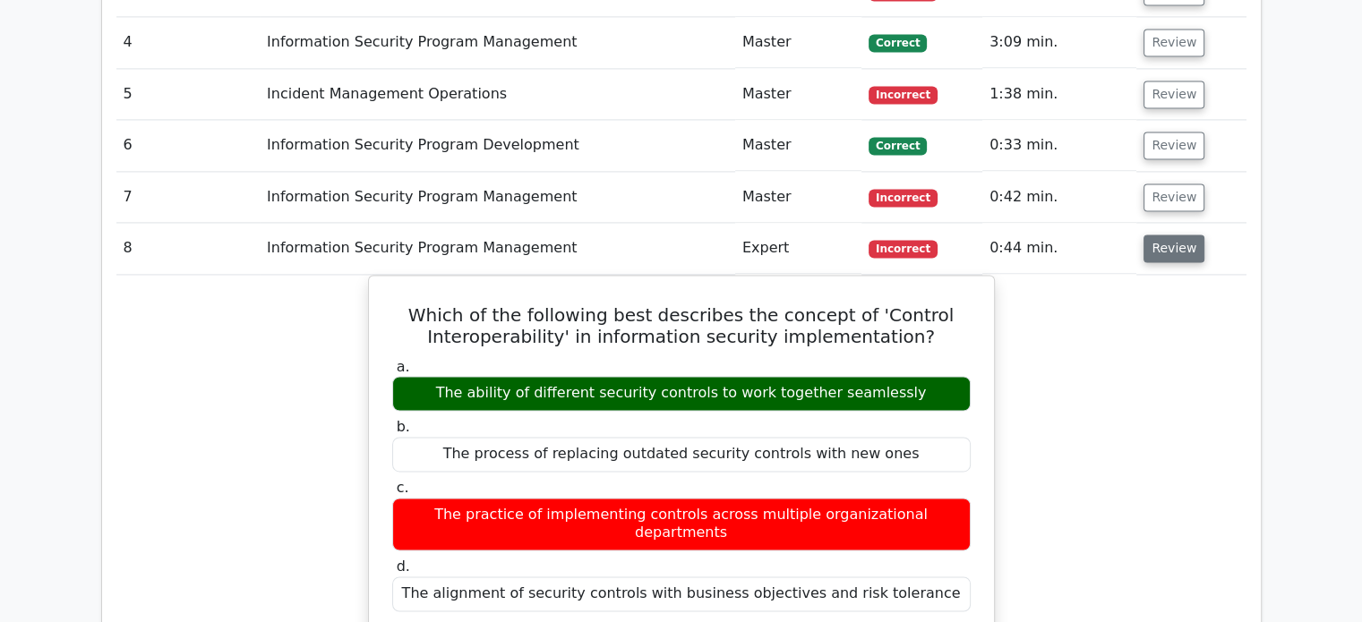
click at [1170, 235] on button "Review" at bounding box center [1174, 249] width 61 height 28
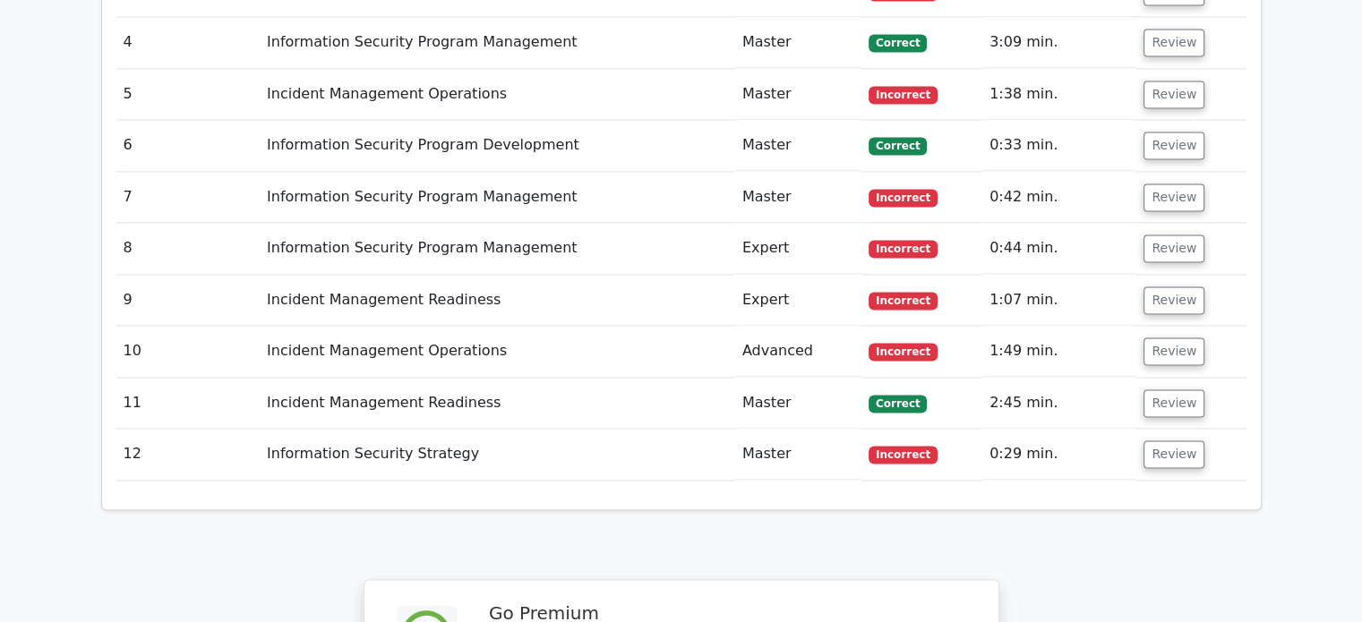
click at [1170, 275] on td "Review" at bounding box center [1190, 300] width 109 height 51
click at [1170, 287] on button "Review" at bounding box center [1174, 301] width 61 height 28
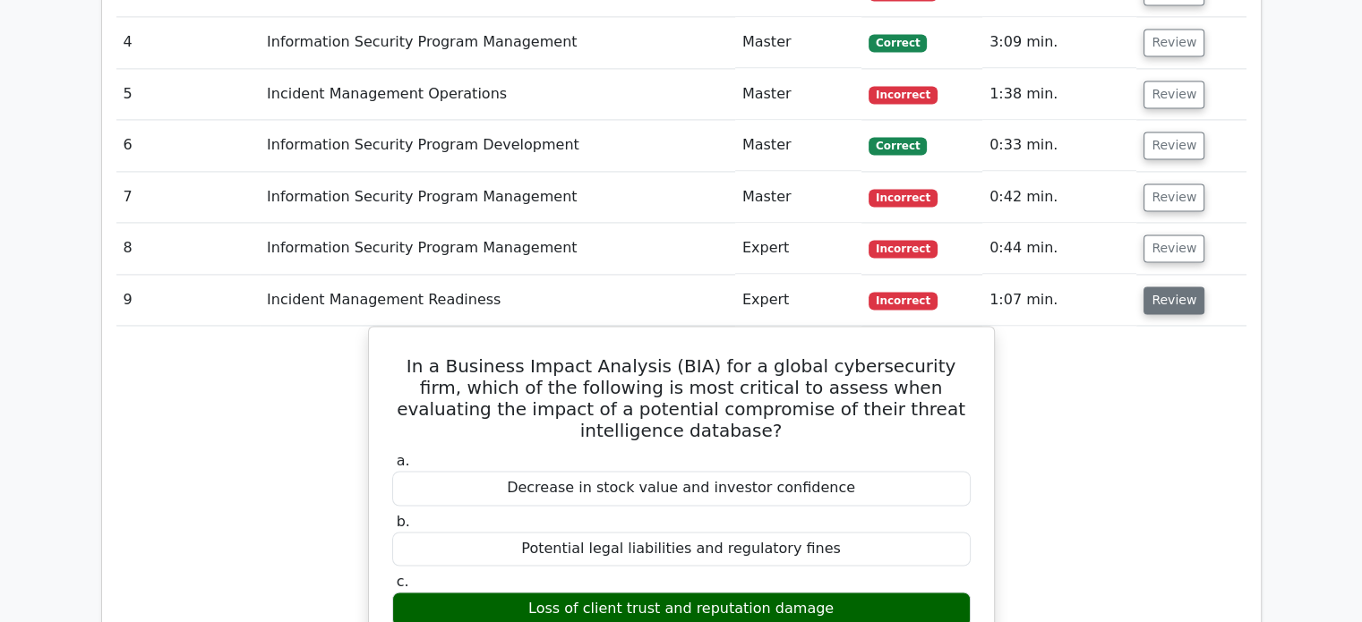
click at [1170, 287] on button "Review" at bounding box center [1174, 301] width 61 height 28
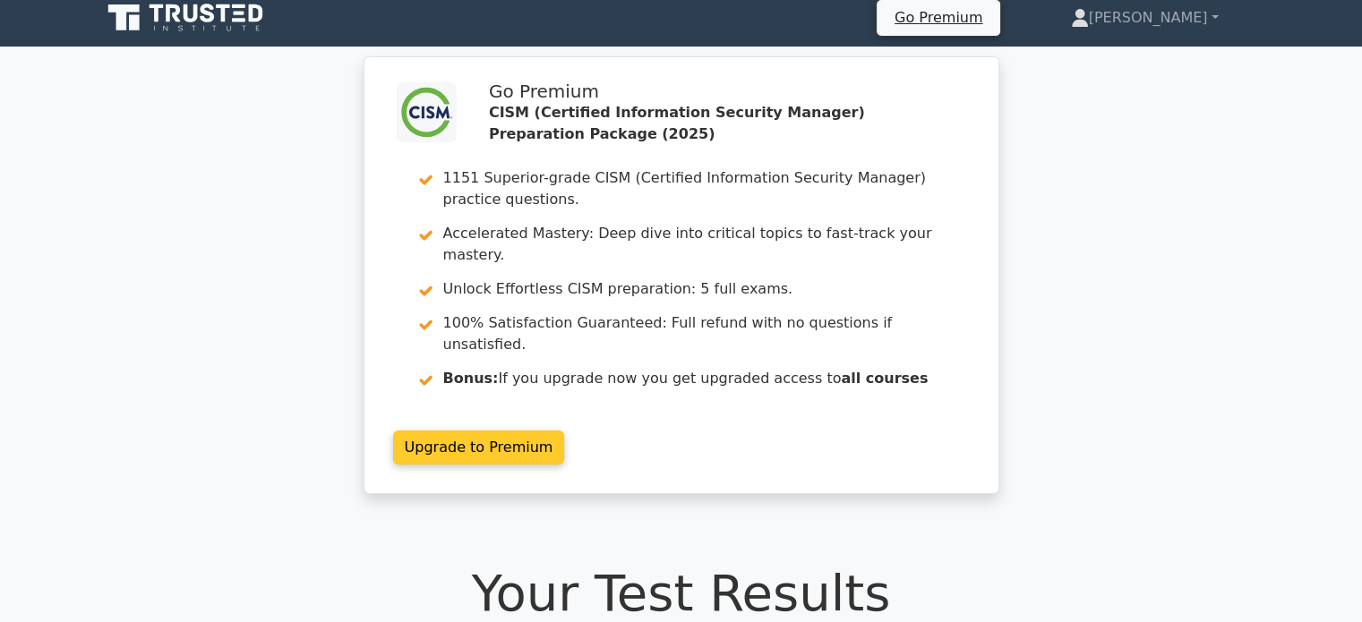
scroll to position [11, 0]
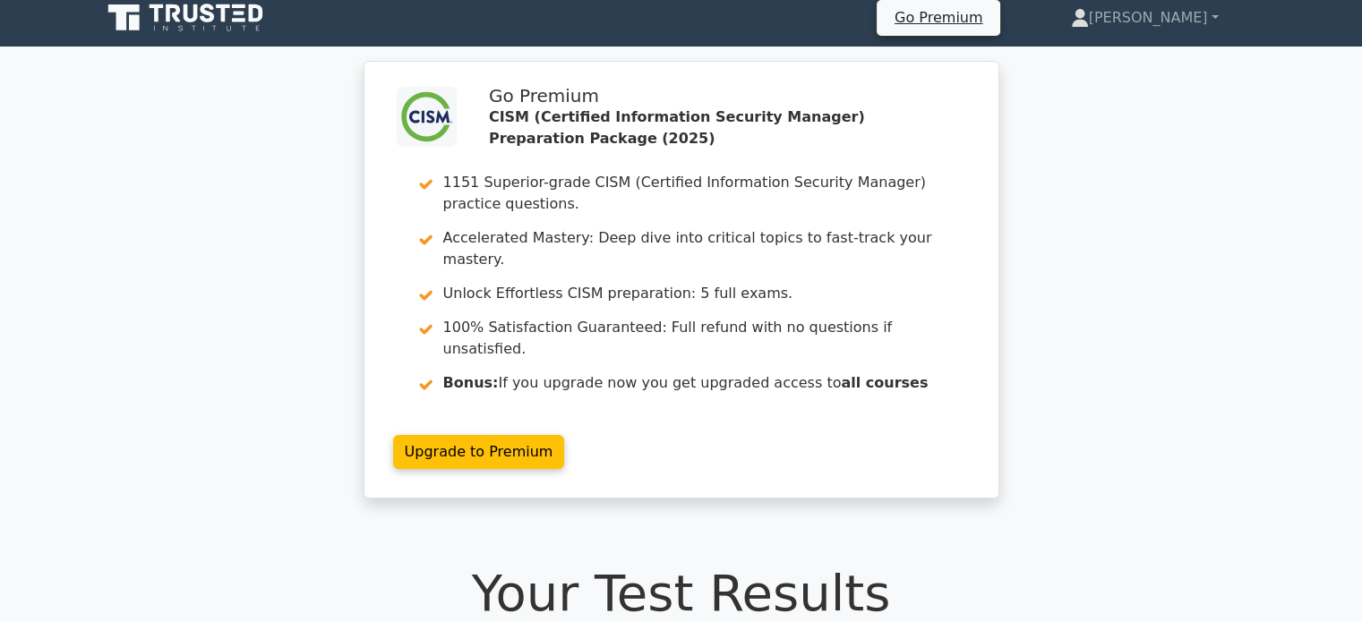
click at [1220, 123] on div ".clsa-1{fill:#f6f7f8;}.clsa-2{fill:#6bb345;}.clsa-3{fill:#1d2e5c;} Go Premium C…" at bounding box center [681, 290] width 1362 height 459
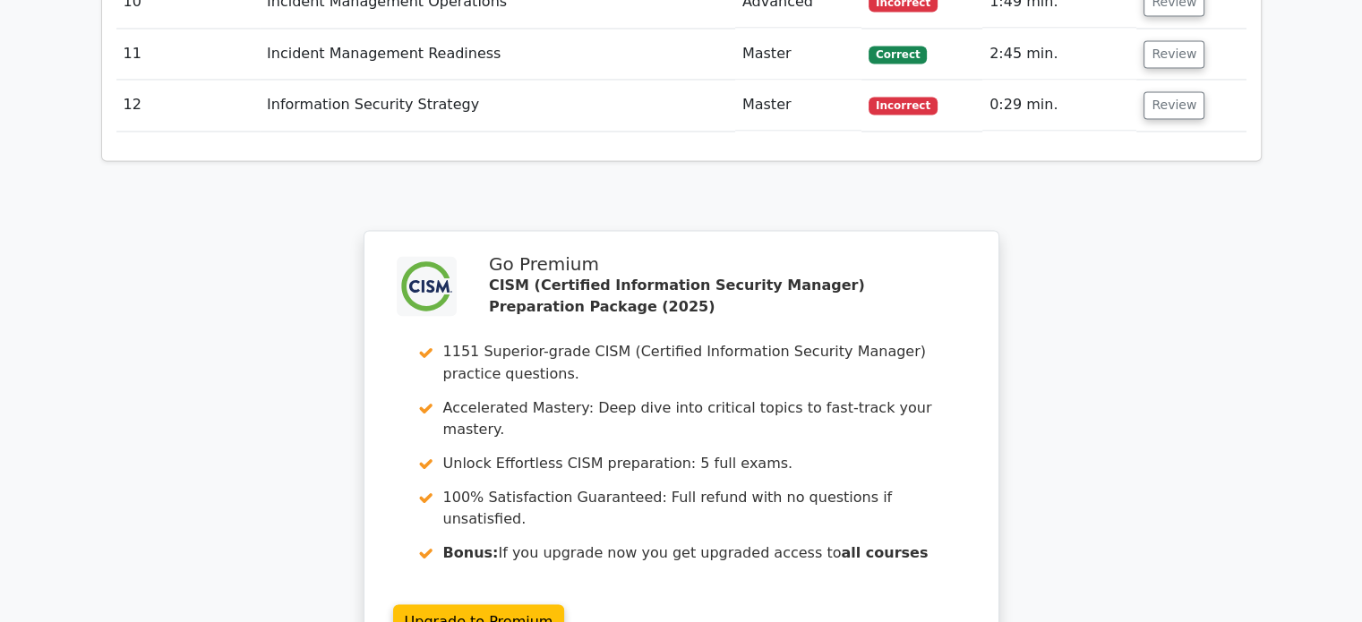
scroll to position [3145, 0]
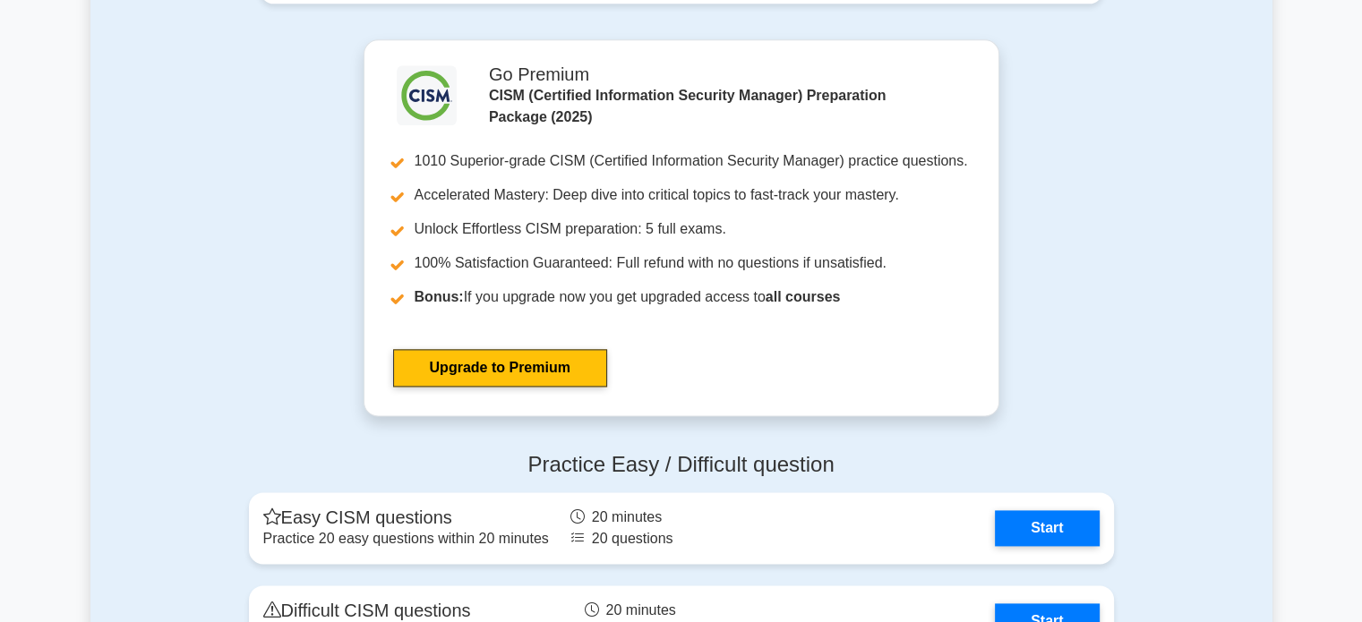
scroll to position [2239, 0]
